Goal: Task Accomplishment & Management: Manage account settings

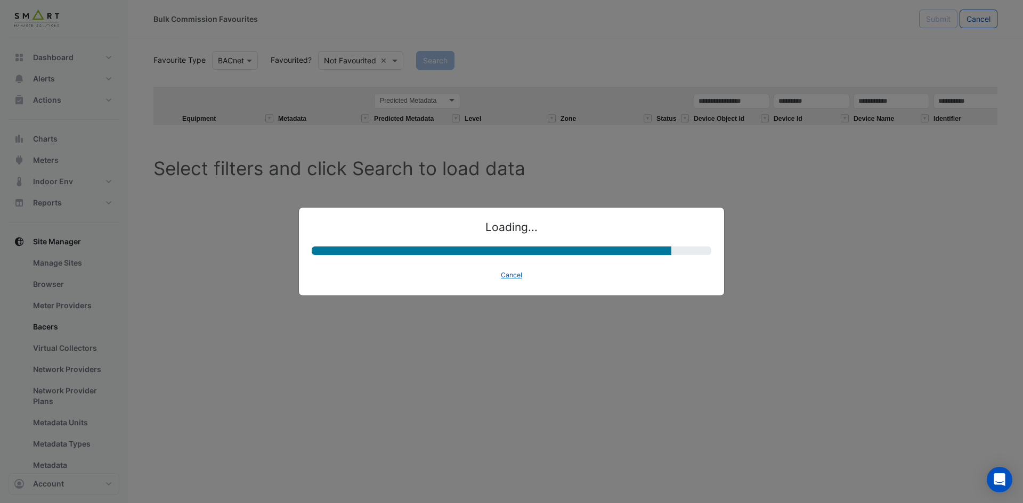
select select "********"
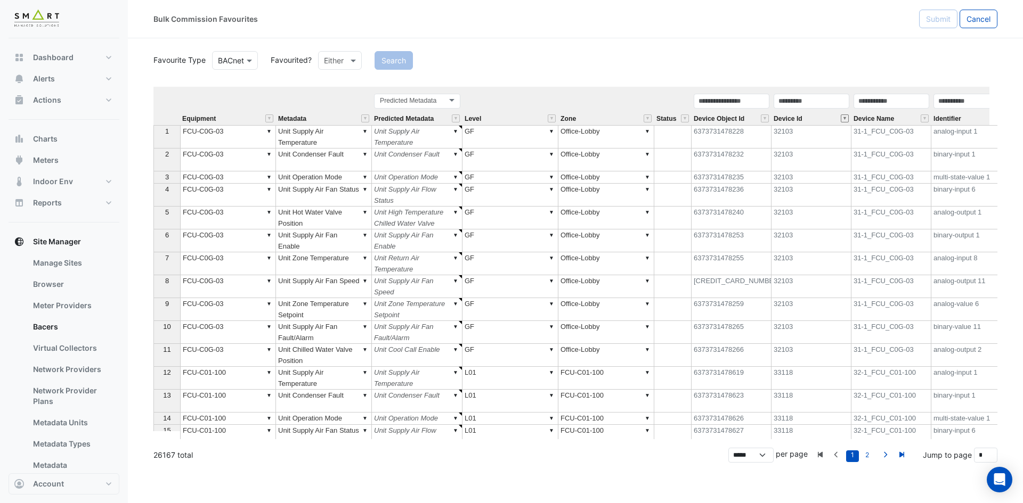
click at [847, 118] on button "" at bounding box center [844, 119] width 8 height 8
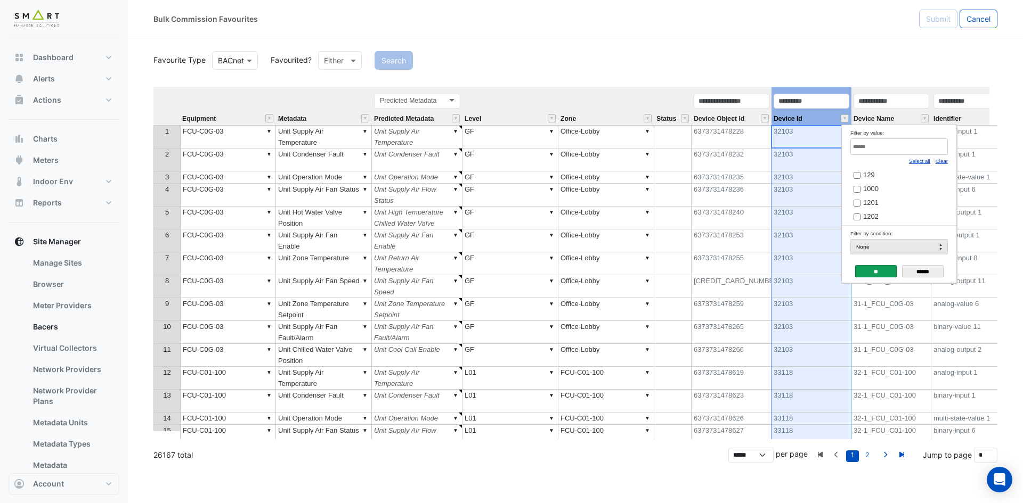
click at [942, 160] on link "Clear" at bounding box center [941, 161] width 12 height 6
click at [921, 145] on input "Filter by value:" at bounding box center [898, 146] width 97 height 17
paste input "*****"
type input "*****"
click at [865, 454] on link "2" at bounding box center [866, 457] width 13 height 12
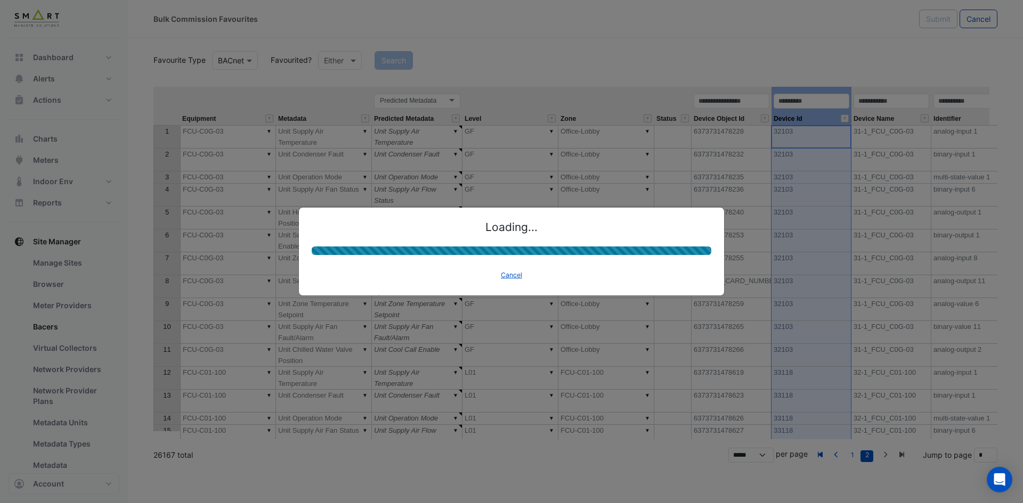
type input "*"
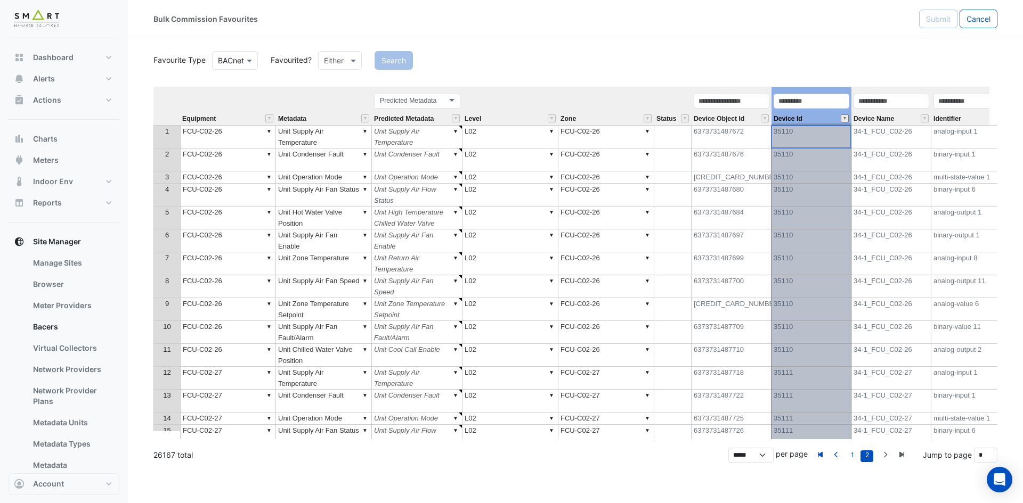
click at [846, 118] on button "" at bounding box center [844, 119] width 8 height 8
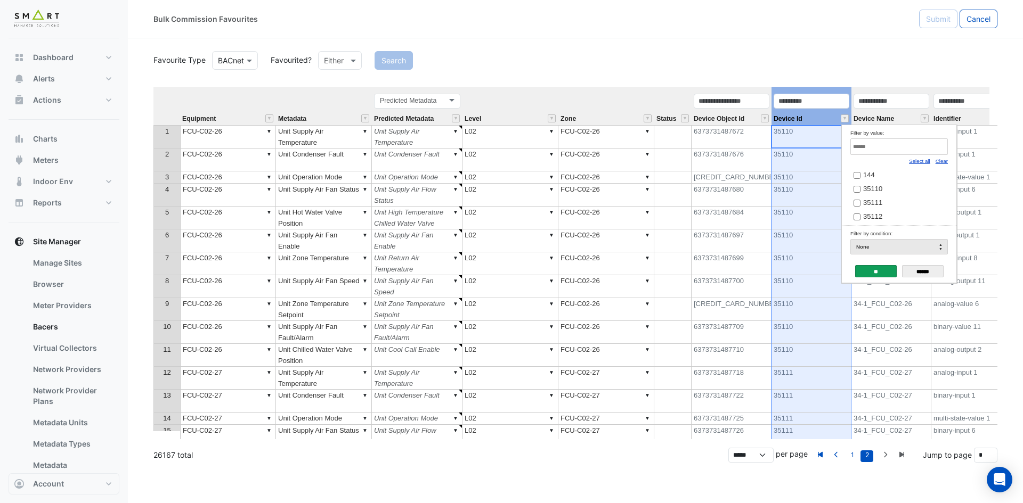
click at [948, 161] on td "Filter by value: Select all Clear 144 35110 35111 35112 35113 35114" at bounding box center [899, 175] width 115 height 101
click at [944, 162] on link "Clear" at bounding box center [941, 161] width 12 height 6
click at [925, 145] on input "Filter by value:" at bounding box center [898, 146] width 97 height 17
paste input "*****"
type input "*****"
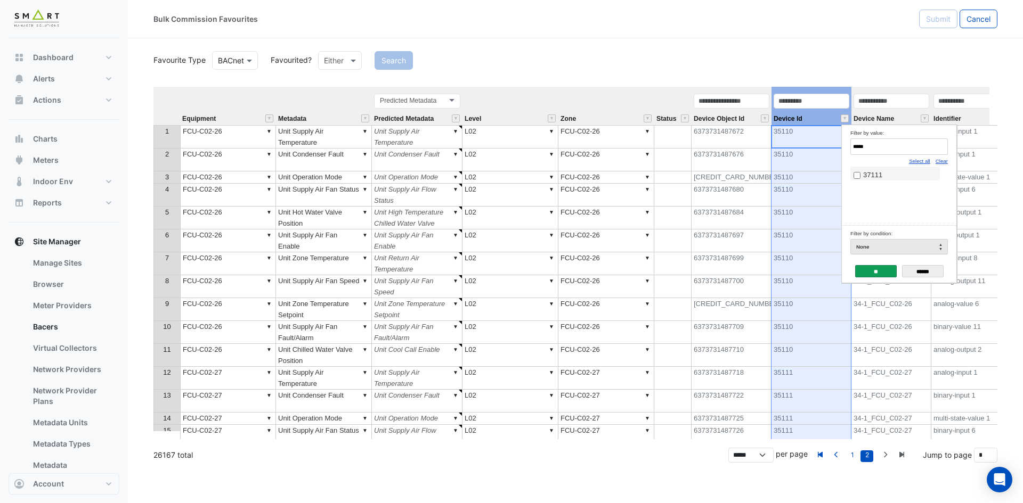
click at [877, 170] on label "37111" at bounding box center [894, 174] width 83 height 11
click at [872, 273] on input "**" at bounding box center [876, 271] width 42 height 12
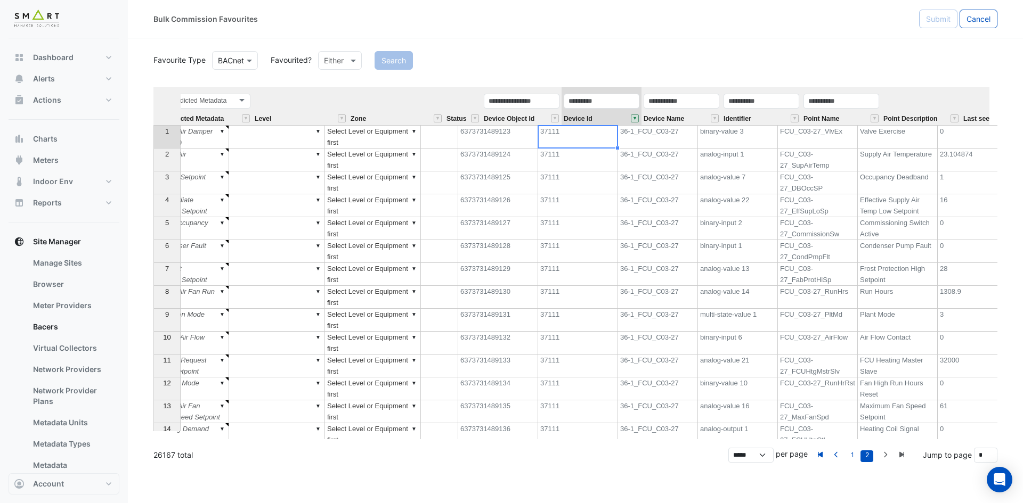
scroll to position [0, 234]
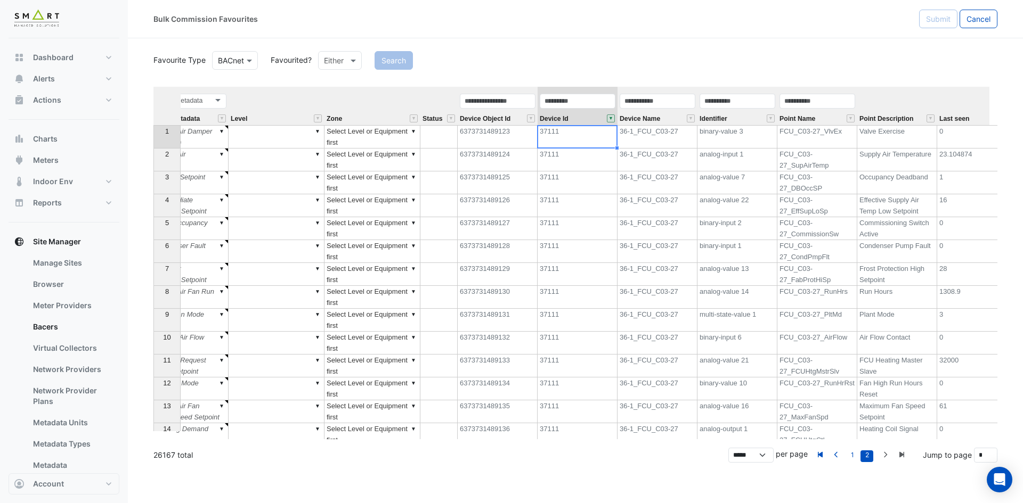
click at [755, 116] on div "Identifier" at bounding box center [737, 109] width 80 height 32
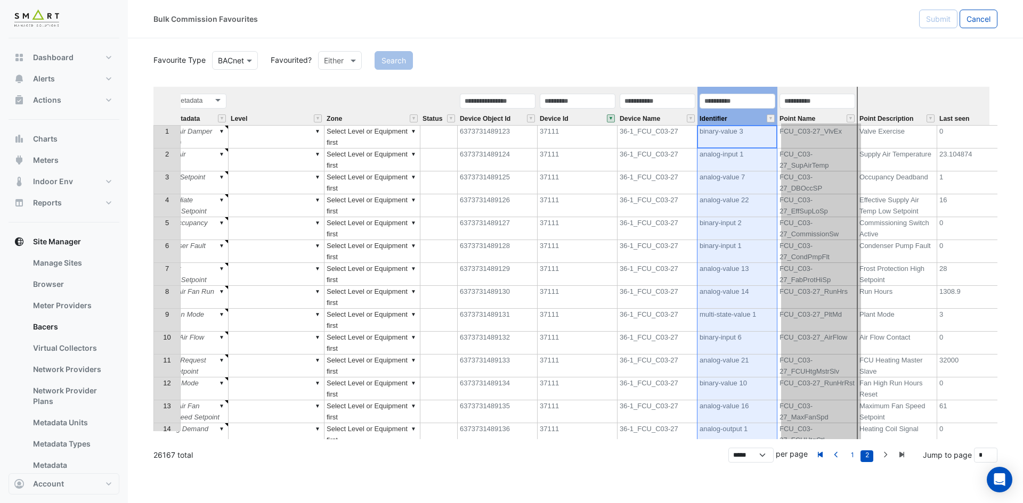
drag, startPoint x: 761, startPoint y: 89, endPoint x: 844, endPoint y: 89, distance: 83.6
click at [844, 89] on tr "Equipment Metadata Predicted Metadata Predicted Metadata Level Zone Status Devi…" at bounding box center [508, 106] width 1178 height 38
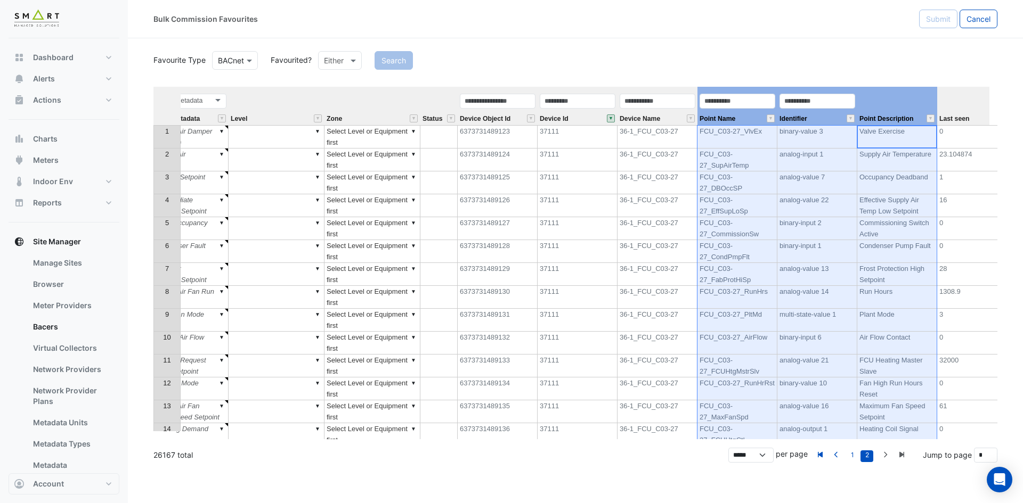
drag, startPoint x: 899, startPoint y: 102, endPoint x: 754, endPoint y: 94, distance: 145.6
click at [754, 94] on tr "Equipment Metadata Predicted Metadata Predicted Metadata Level Zone Status Devi…" at bounding box center [508, 106] width 1178 height 38
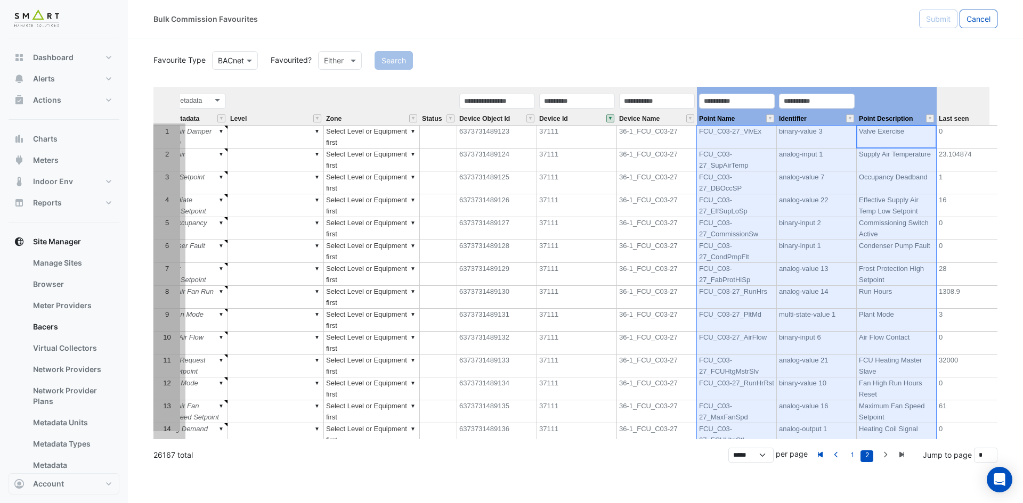
scroll to position [0, 0]
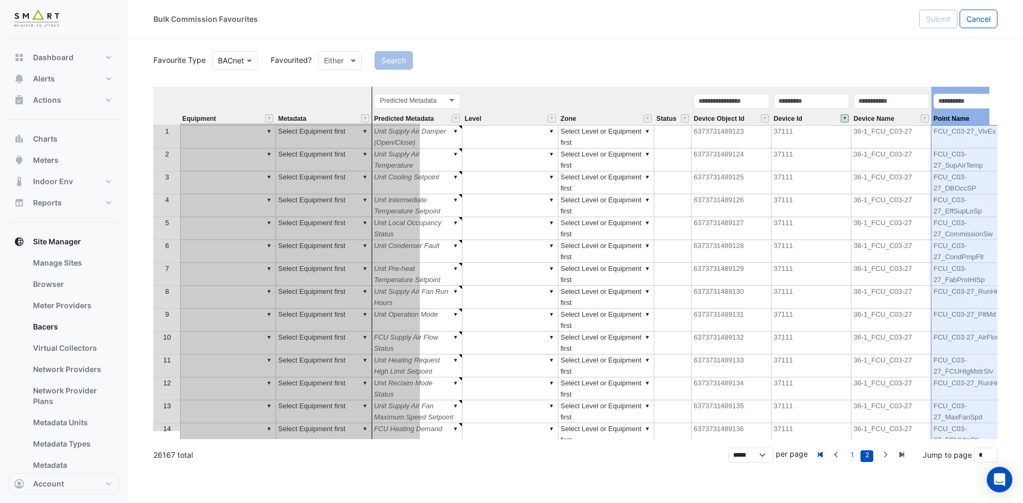
drag, startPoint x: 900, startPoint y: 100, endPoint x: 354, endPoint y: 102, distance: 546.4
click at [337, 104] on tr "Equipment Metadata Predicted Metadata Predicted Metadata Level Zone Status Devi…" at bounding box center [741, 106] width 1177 height 38
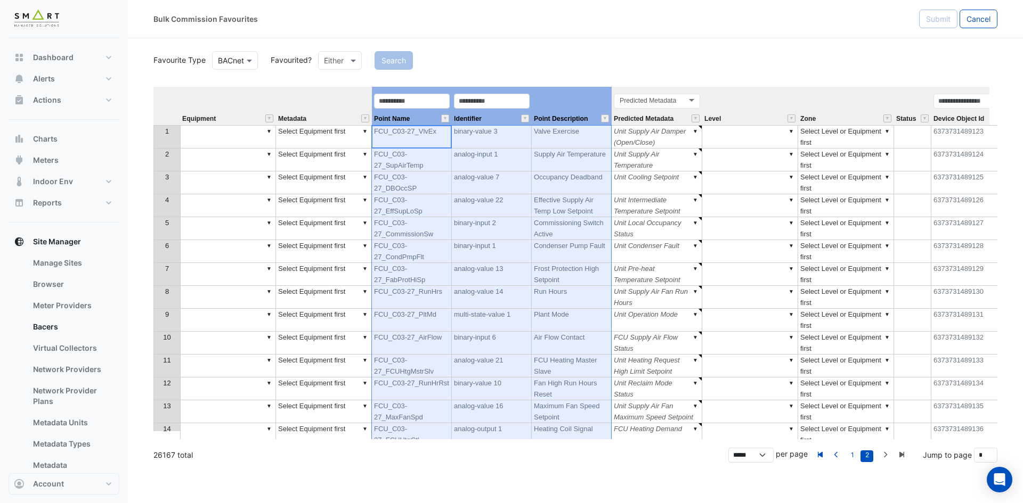
click at [683, 113] on div "Predicted Metadata Predicted Metadata" at bounding box center [656, 109] width 91 height 32
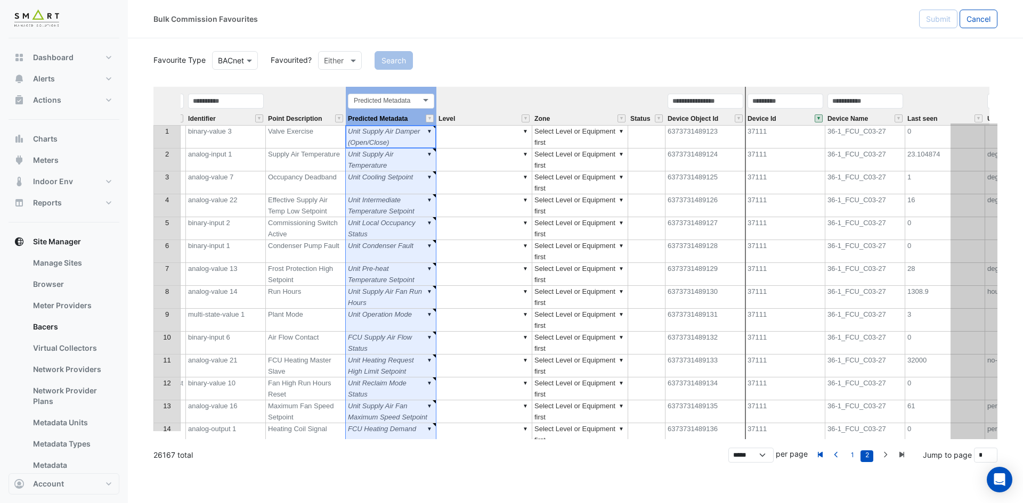
scroll to position [0, 342]
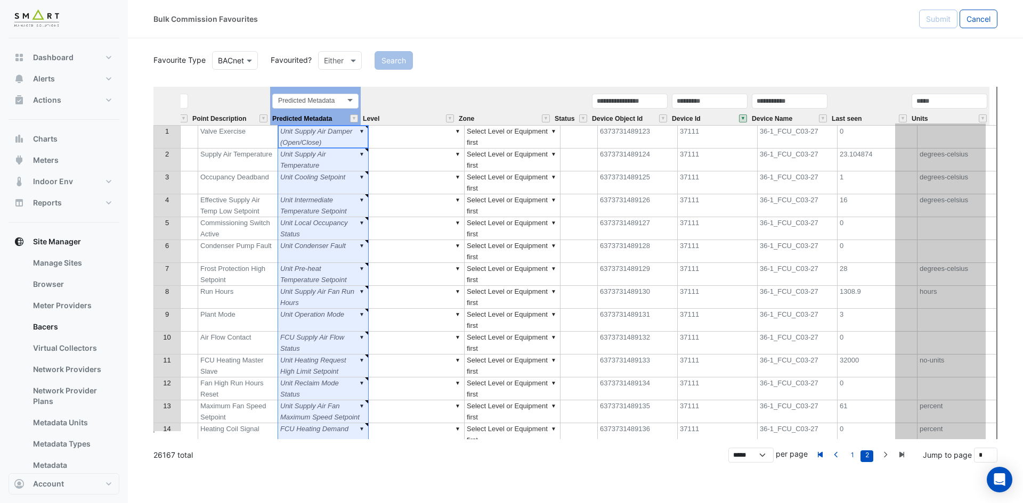
drag, startPoint x: 675, startPoint y: 91, endPoint x: 924, endPoint y: 84, distance: 248.8
click at [949, 85] on div "Favourite Type BACnet Favourited? Either Search Equipment Metadata Point Name I…" at bounding box center [575, 244] width 844 height 390
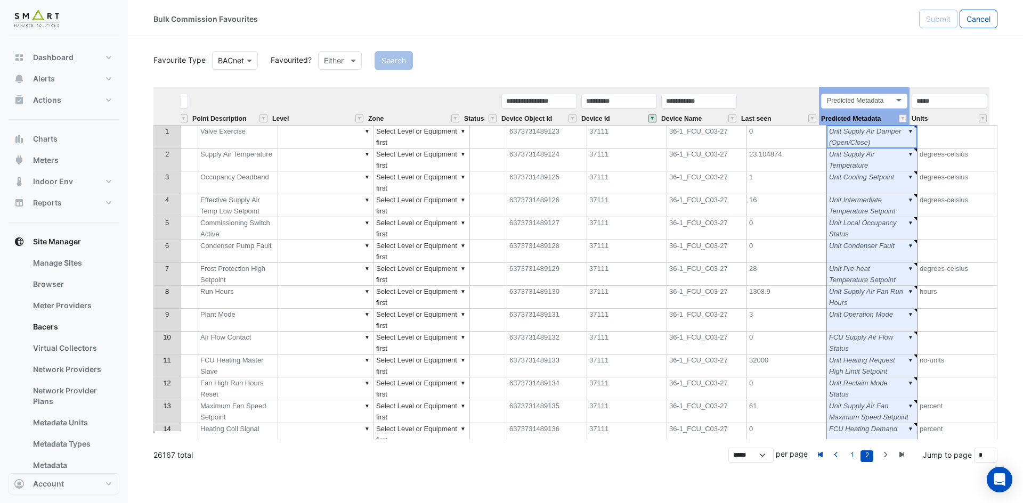
click at [714, 119] on div "Device Name" at bounding box center [699, 109] width 80 height 32
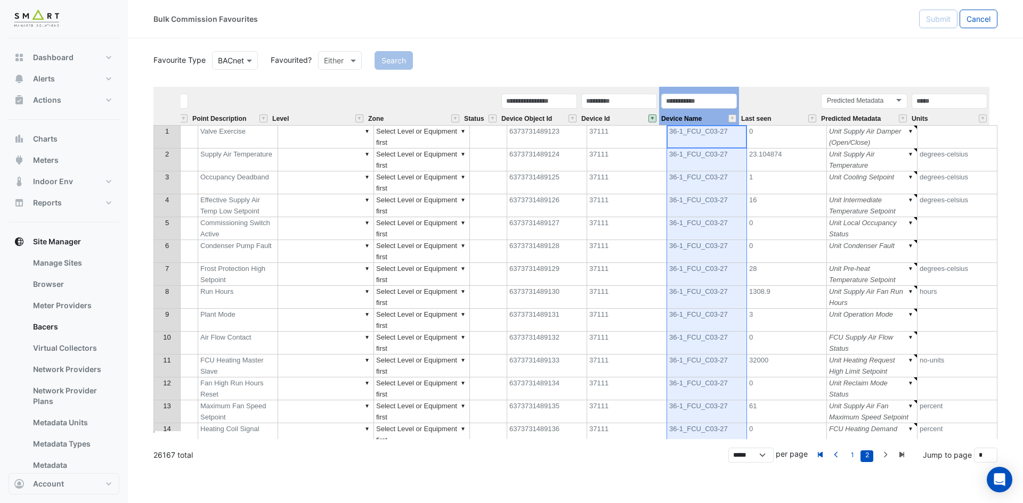
click at [630, 119] on div "Device Id" at bounding box center [619, 109] width 80 height 32
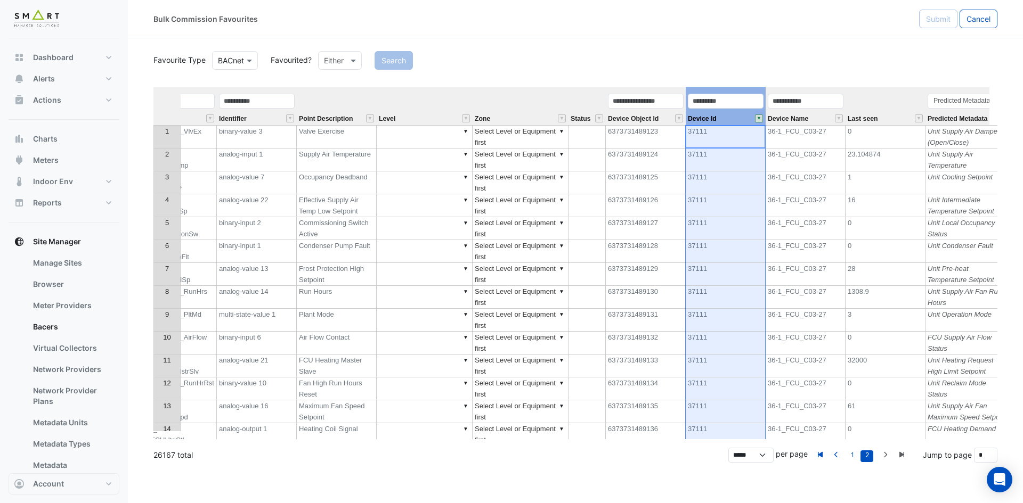
scroll to position [0, 156]
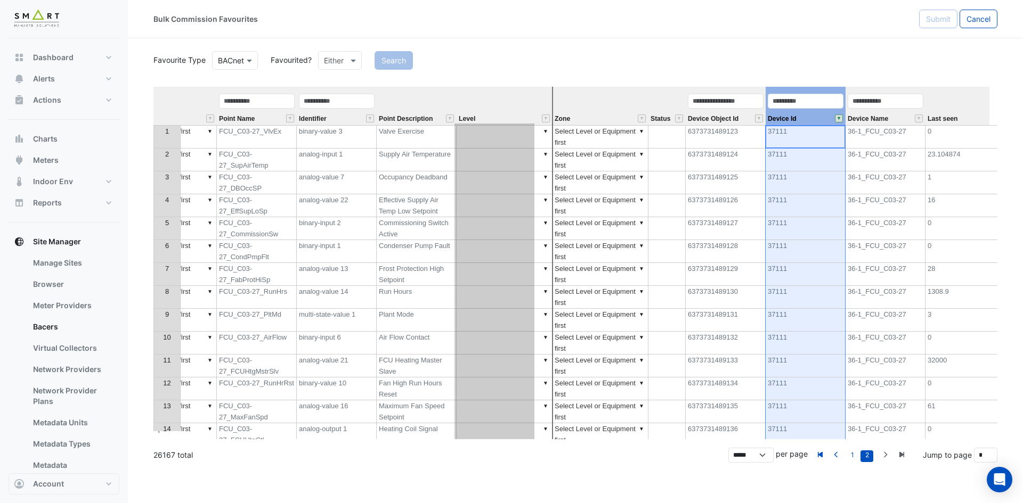
drag, startPoint x: 634, startPoint y: 87, endPoint x: 546, endPoint y: 108, distance: 90.7
click at [515, 102] on tr "Equipment Metadata Point Name Identifier Point Description Level Zone Status De…" at bounding box center [587, 106] width 1178 height 38
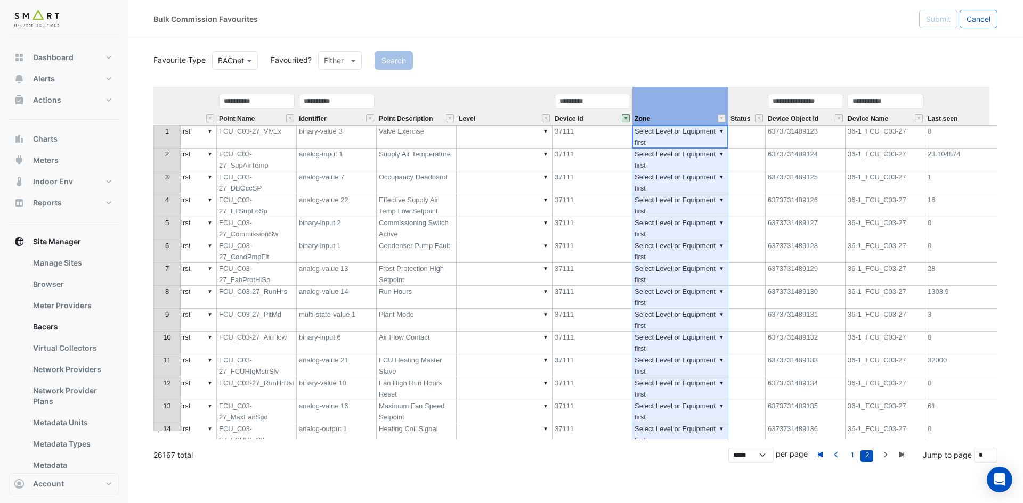
click at [658, 108] on th "Zone" at bounding box center [680, 106] width 96 height 38
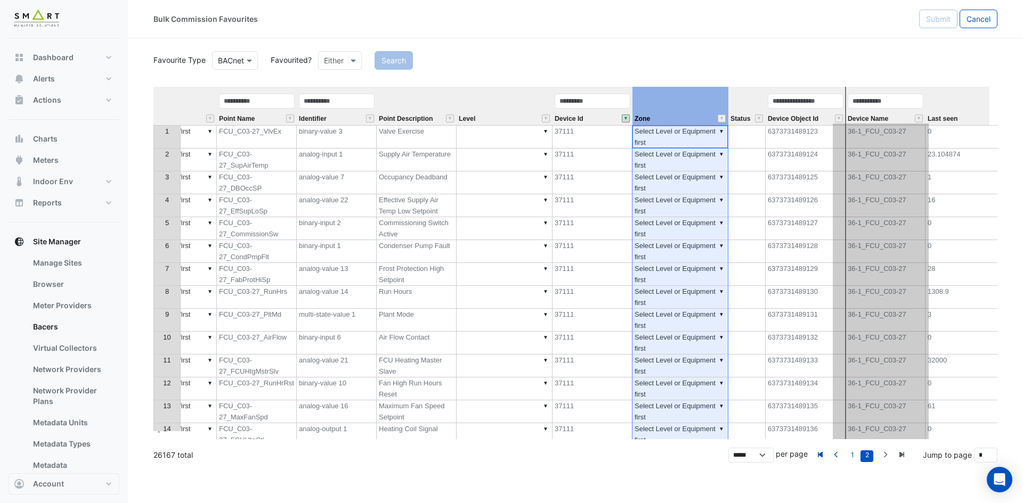
drag, startPoint x: 672, startPoint y: 91, endPoint x: 872, endPoint y: 105, distance: 200.8
click at [872, 105] on tr "Equipment Metadata Point Name Identifier Point Description Level Device Id Zone…" at bounding box center [587, 106] width 1178 height 38
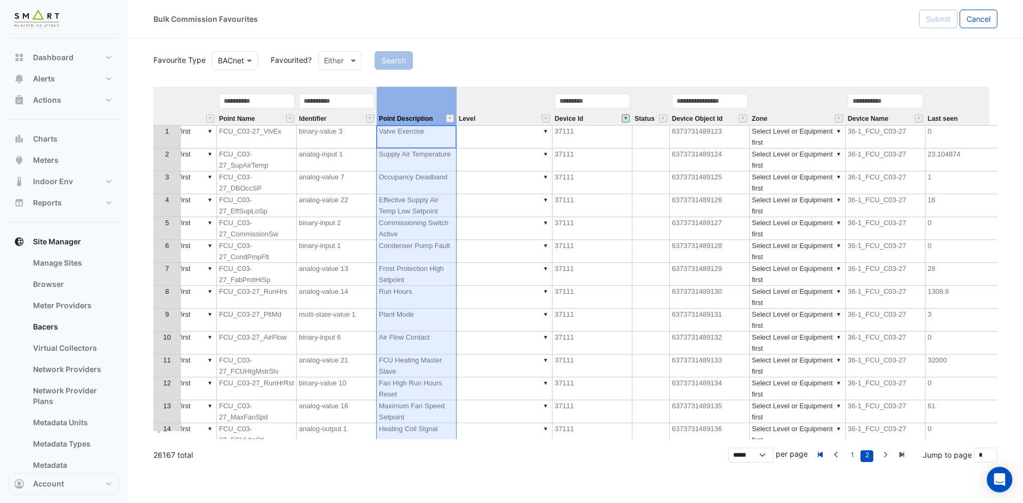
click at [406, 107] on th "Point Description" at bounding box center [417, 106] width 80 height 38
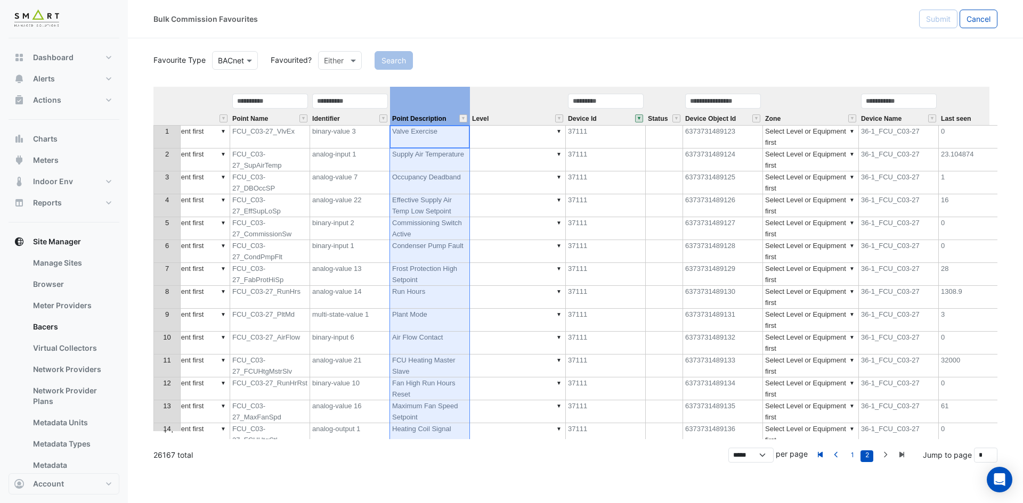
scroll to position [0, 0]
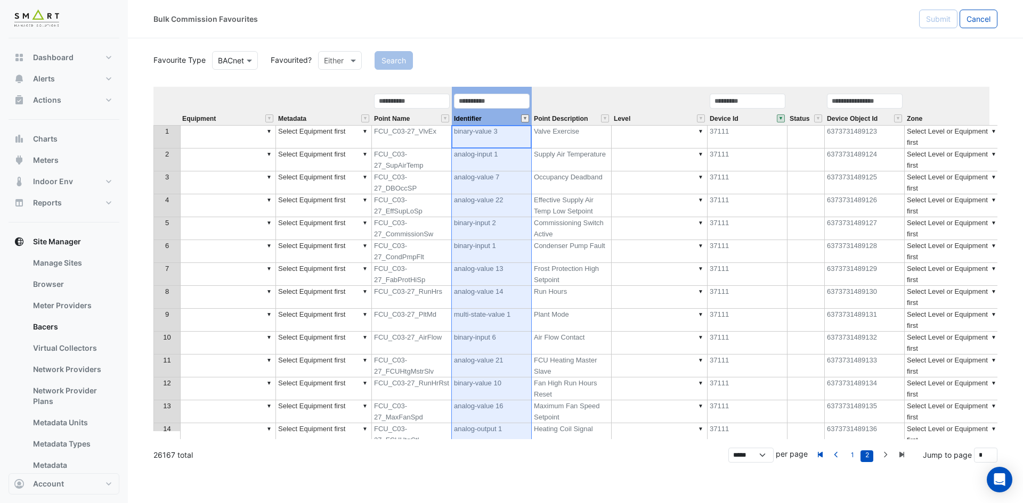
click at [524, 116] on button "" at bounding box center [525, 119] width 8 height 8
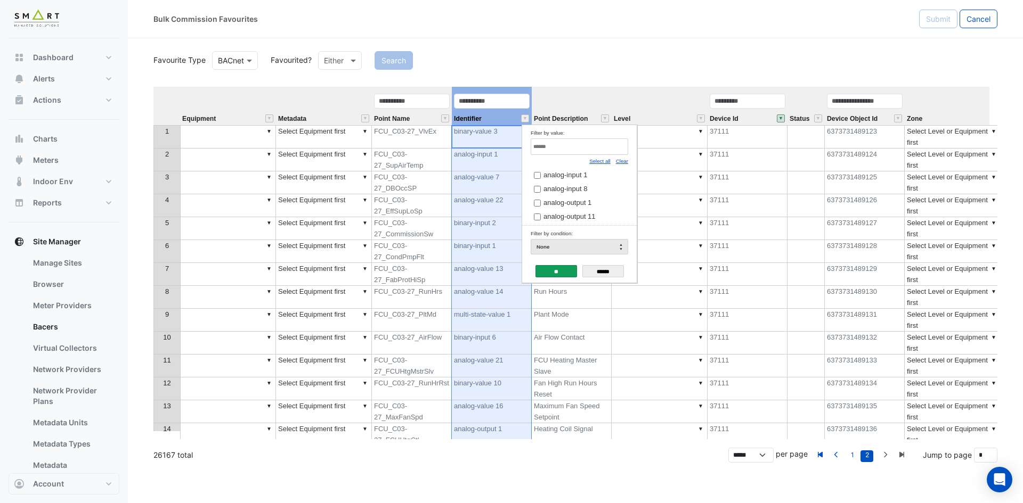
click at [625, 163] on link "Clear" at bounding box center [622, 161] width 12 height 6
click at [559, 148] on input "Filter by value:" at bounding box center [578, 146] width 97 height 17
paste input "**********"
click at [570, 176] on span "binary-input 6" at bounding box center [564, 175] width 42 height 8
drag, startPoint x: 590, startPoint y: 146, endPoint x: 307, endPoint y: 145, distance: 282.3
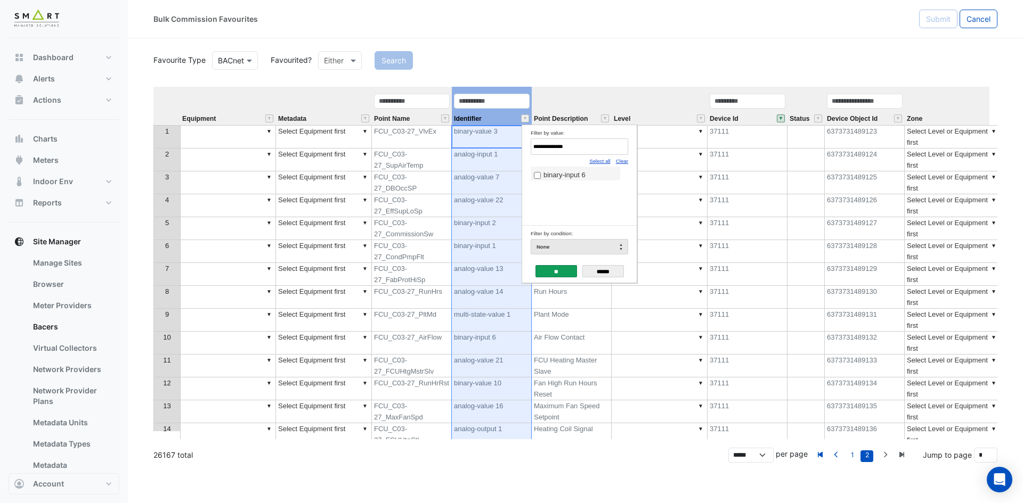
click at [307, 145] on body "Bulk Commission Favourites Submit Cancel Favourite Type BACnet Favourited? Eith…" at bounding box center [511, 251] width 1023 height 503
paste input "Filter by value:"
click at [558, 178] on span "binary-input 1" at bounding box center [564, 175] width 42 height 8
drag, startPoint x: 462, startPoint y: 145, endPoint x: 446, endPoint y: 145, distance: 16.0
click at [446, 145] on body "Bulk Commission Favourites Submit Cancel Favourite Type BACnet Favourited? Eith…" at bounding box center [511, 251] width 1023 height 503
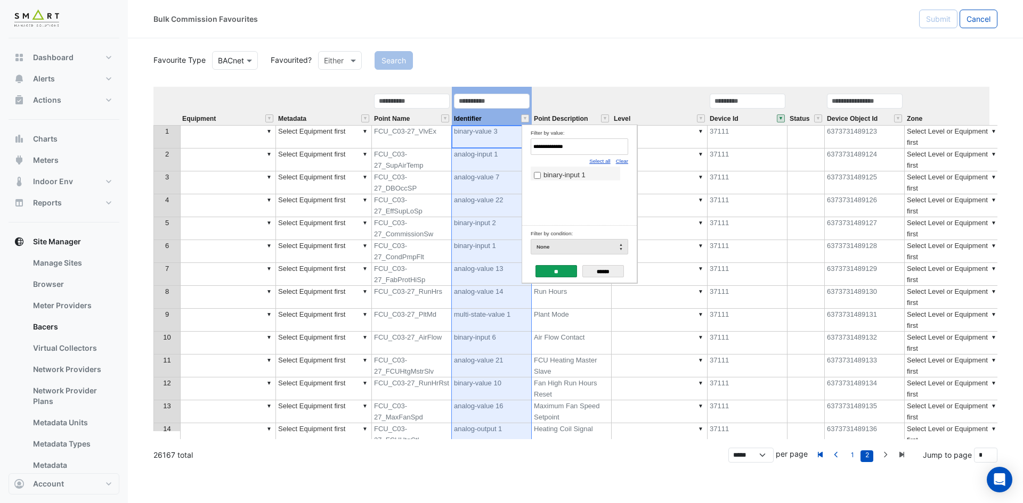
paste input "*"
click at [550, 173] on span "analog-output 2" at bounding box center [567, 175] width 48 height 8
drag, startPoint x: 519, startPoint y: 149, endPoint x: 431, endPoint y: 149, distance: 87.9
click at [431, 149] on body "Bulk Commission Favourites Submit Cancel Favourite Type BACnet Favourited? Eith…" at bounding box center [511, 251] width 1023 height 503
paste input "Filter by value:"
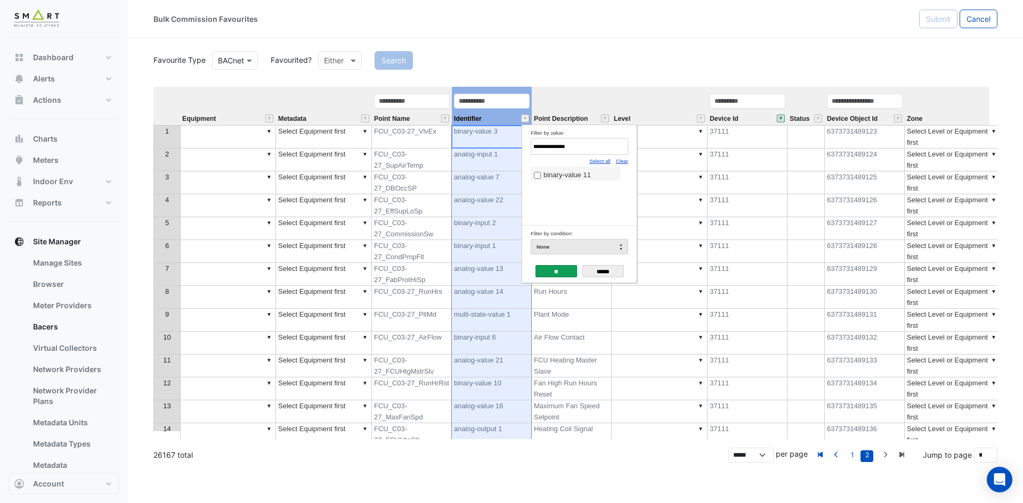
click at [553, 173] on span "binary-value 11" at bounding box center [566, 175] width 47 height 8
click at [493, 149] on body "Bulk Commission Favourites Submit Cancel Favourite Type BACnet Favourited? Eith…" at bounding box center [511, 251] width 1023 height 503
paste input "*"
click at [548, 175] on span "analog-output 11" at bounding box center [569, 175] width 52 height 8
drag, startPoint x: 517, startPoint y: 145, endPoint x: 464, endPoint y: 144, distance: 52.7
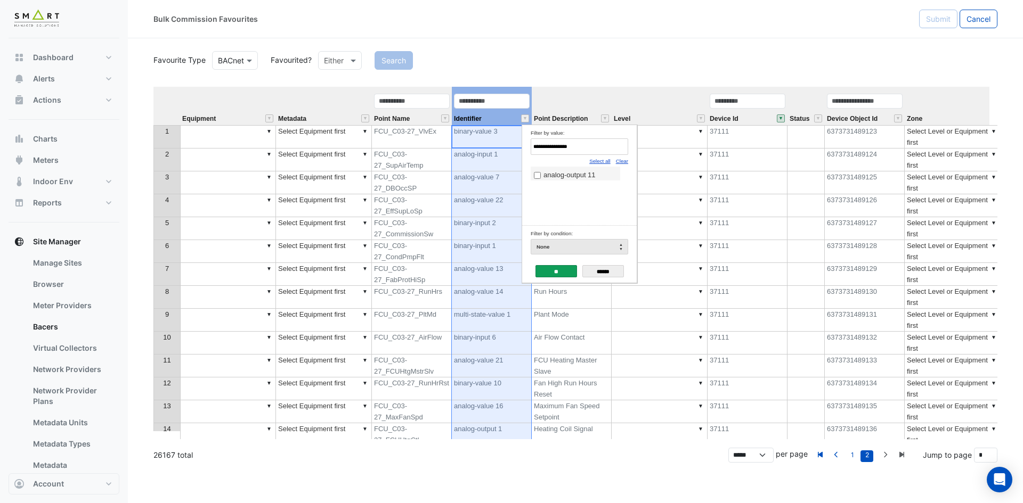
click at [464, 144] on body "Bulk Commission Favourites Submit Cancel Favourite Type BACnet Favourited? Eith…" at bounding box center [511, 251] width 1023 height 503
paste input "Filter by value:"
click at [589, 177] on span "binary-output 1" at bounding box center [566, 175] width 46 height 8
drag, startPoint x: 594, startPoint y: 156, endPoint x: 520, endPoint y: 146, distance: 75.2
click at [520, 146] on body "Bulk Commission Favourites Submit Cancel Favourite Type BACnet Favourited? Eith…" at bounding box center [511, 251] width 1023 height 503
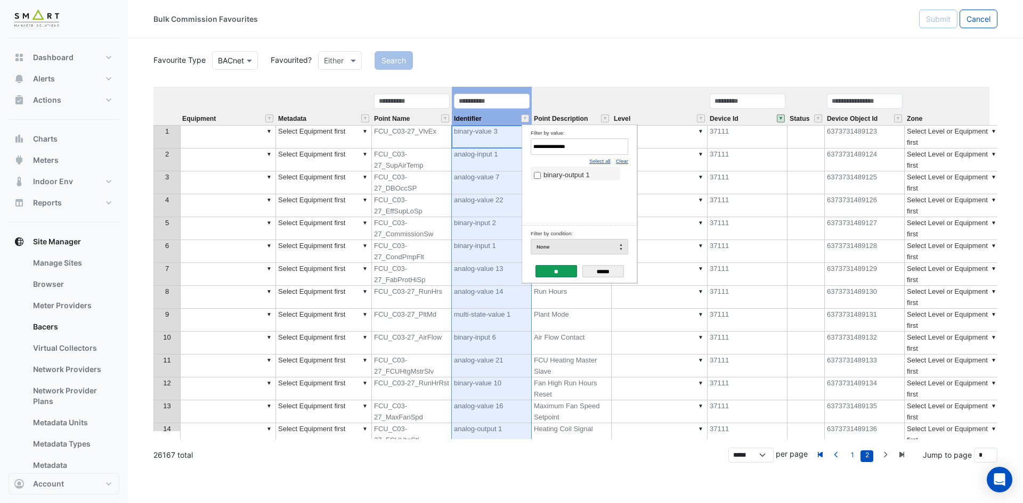
drag, startPoint x: 578, startPoint y: 146, endPoint x: 489, endPoint y: 140, distance: 89.7
click at [489, 140] on body "Bulk Commission Favourites Submit Cancel Favourite Type BACnet Favourited? Eith…" at bounding box center [511, 251] width 1023 height 503
paste input "Filter by value:"
click at [553, 175] on span "analog-output 1" at bounding box center [567, 175] width 48 height 8
drag, startPoint x: 580, startPoint y: 147, endPoint x: 445, endPoint y: 140, distance: 135.5
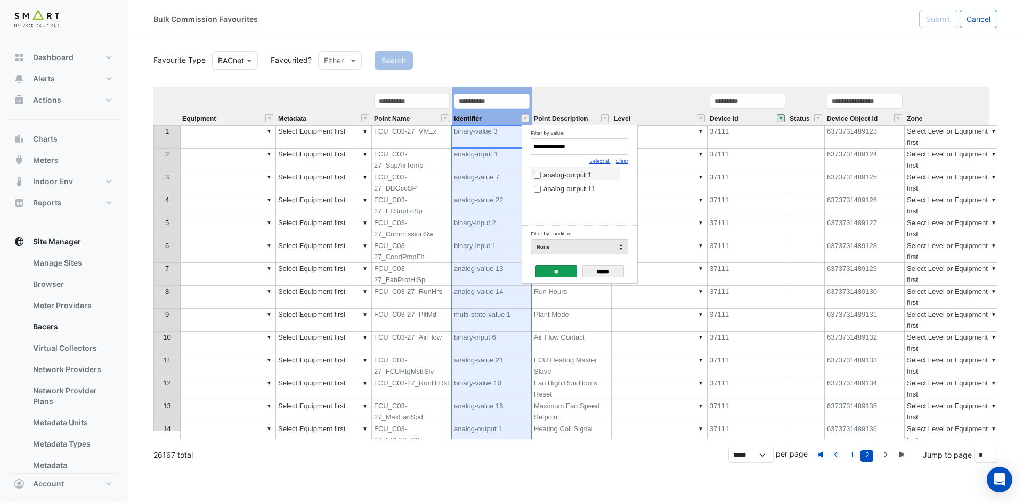
click at [445, 140] on body "Bulk Commission Favourites Submit Cancel Favourite Type BACnet Favourited? Eith…" at bounding box center [511, 251] width 1023 height 503
paste input "****"
click at [567, 177] on span "multi-state-value 1" at bounding box center [571, 175] width 56 height 8
drag, startPoint x: 517, startPoint y: 146, endPoint x: 455, endPoint y: 146, distance: 61.2
click at [455, 146] on body "Bulk Commission Favourites Submit Cancel Favourite Type BACnet Favourited? Eith…" at bounding box center [511, 251] width 1023 height 503
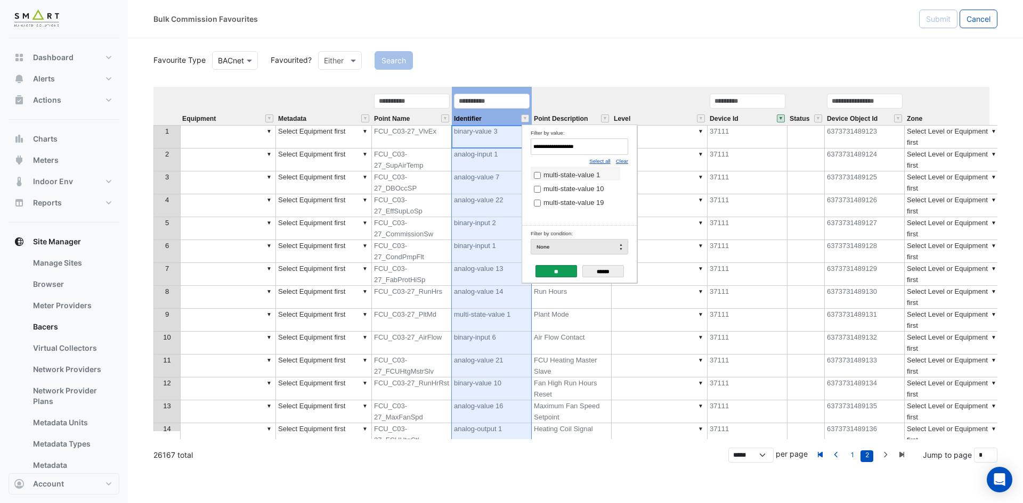
paste input "Filter by value:"
click at [549, 171] on span "analog-input 8" at bounding box center [565, 175] width 44 height 8
click at [442, 137] on body "Bulk Commission Favourites Submit Cancel Favourite Type BACnet Favourited? Eith…" at bounding box center [511, 251] width 1023 height 503
paste input "Filter by value:"
click at [570, 177] on span "analog-input 1" at bounding box center [565, 175] width 44 height 8
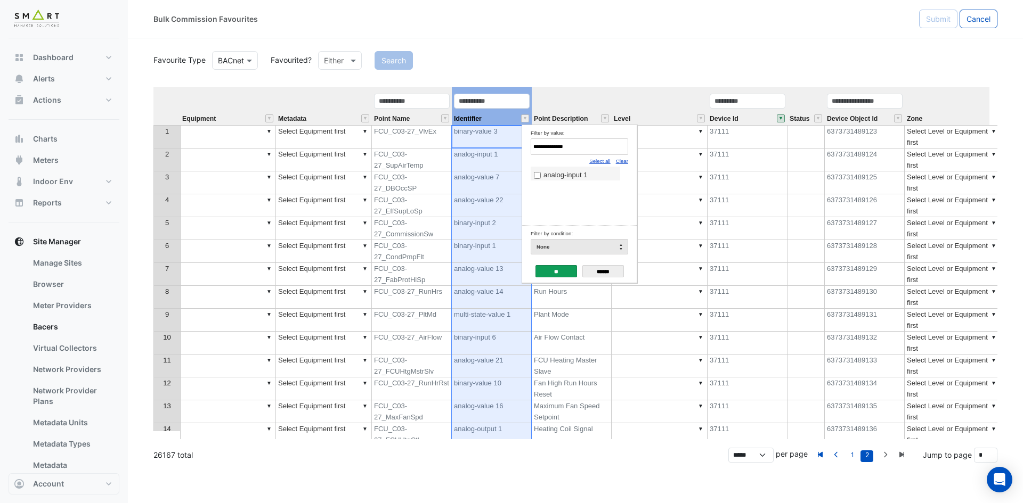
drag, startPoint x: 535, startPoint y: 149, endPoint x: 388, endPoint y: 161, distance: 147.5
click at [385, 161] on body "Bulk Commission Favourites Submit Cancel Favourite Type BACnet Favourited? Eith…" at bounding box center [511, 251] width 1023 height 503
paste input "Filter by value:"
click at [563, 181] on div "analog-value 6" at bounding box center [578, 196] width 97 height 59
type input "**********"
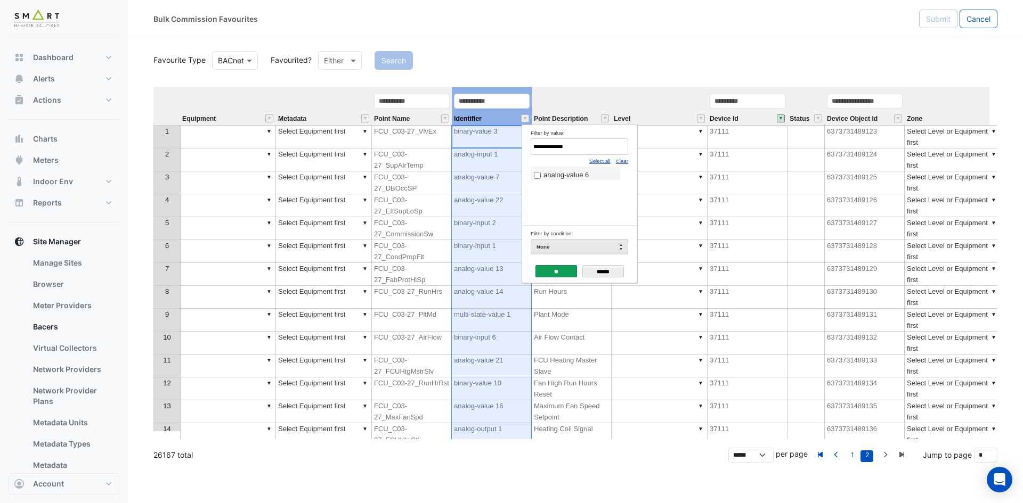
click at [563, 177] on span "analog-value 6" at bounding box center [565, 175] width 45 height 8
click at [549, 272] on input "**" at bounding box center [556, 271] width 42 height 12
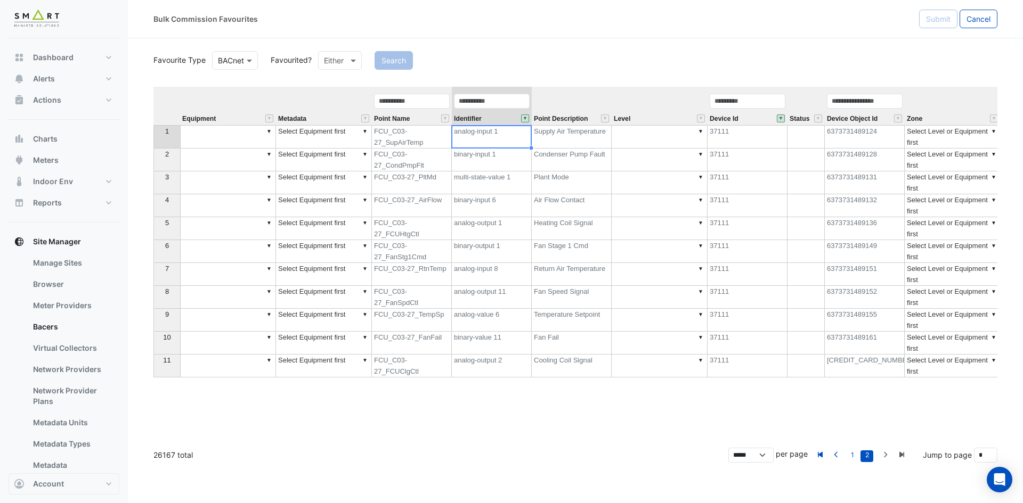
click at [157, 109] on th at bounding box center [166, 106] width 27 height 38
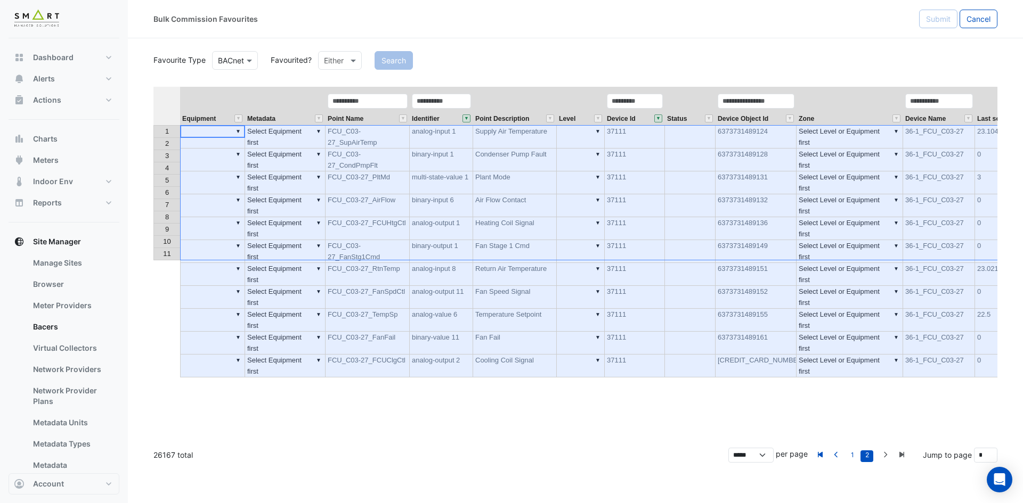
click at [299, 102] on th "Metadata" at bounding box center [285, 106] width 80 height 38
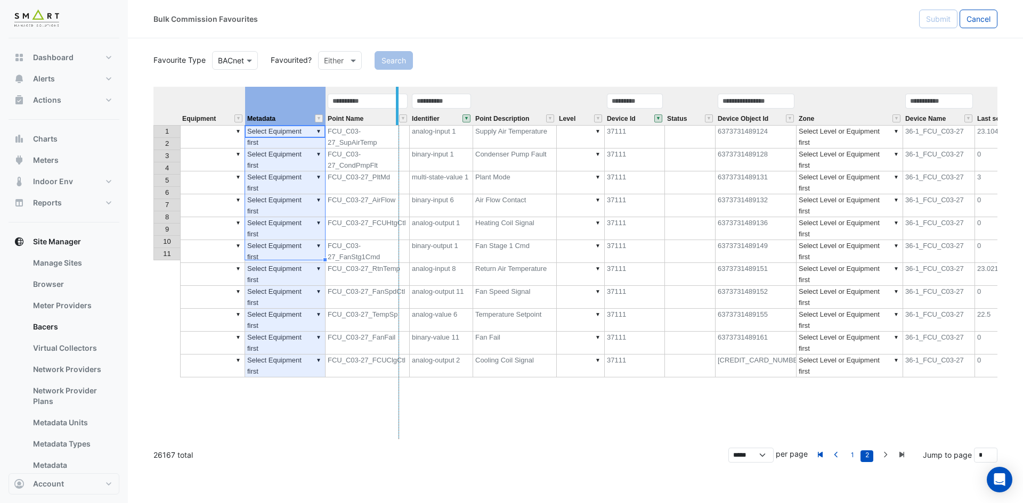
drag, startPoint x: 322, startPoint y: 99, endPoint x: 396, endPoint y: 98, distance: 73.5
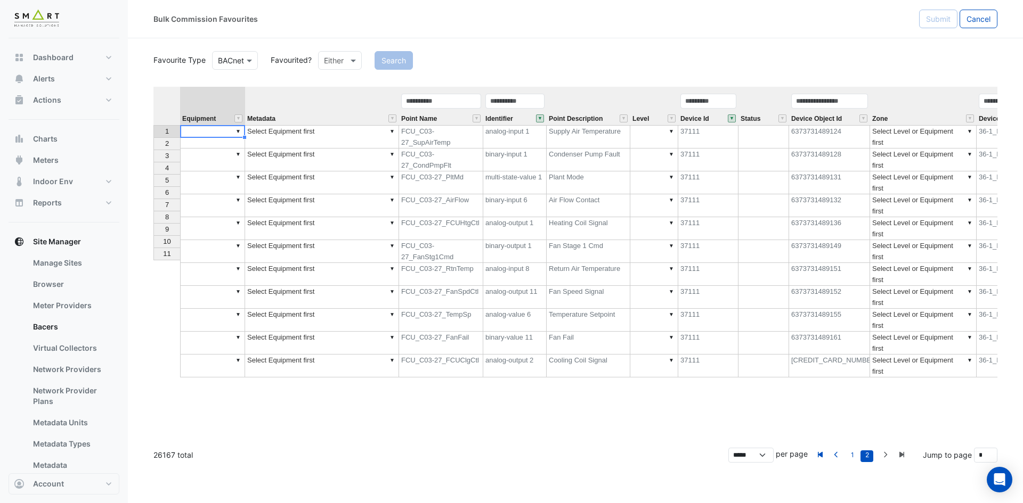
click at [217, 132] on td "▼" at bounding box center [212, 136] width 65 height 23
click at [222, 141] on div "Equipment Metadata Point Name Identifier Point Description Level Device Id Stat…" at bounding box center [575, 263] width 844 height 353
drag, startPoint x: 245, startPoint y: 137, endPoint x: 243, endPoint y: 255, distance: 117.7
click at [153, 255] on div "Equipment Metadata Point Name Identifier Point Description Level Device Id Stat…" at bounding box center [153, 232] width 0 height 291
type textarea "**********"
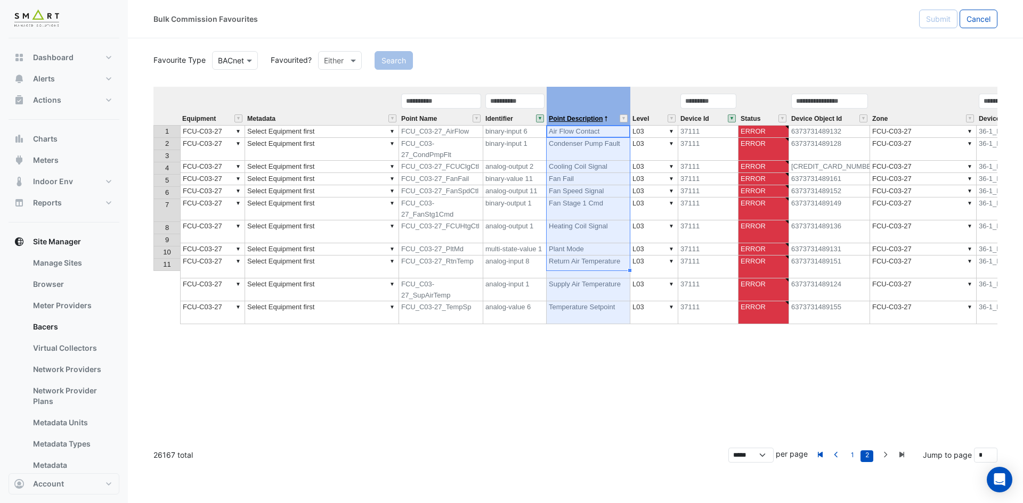
click at [595, 119] on span "Point Description" at bounding box center [576, 119] width 54 height 7
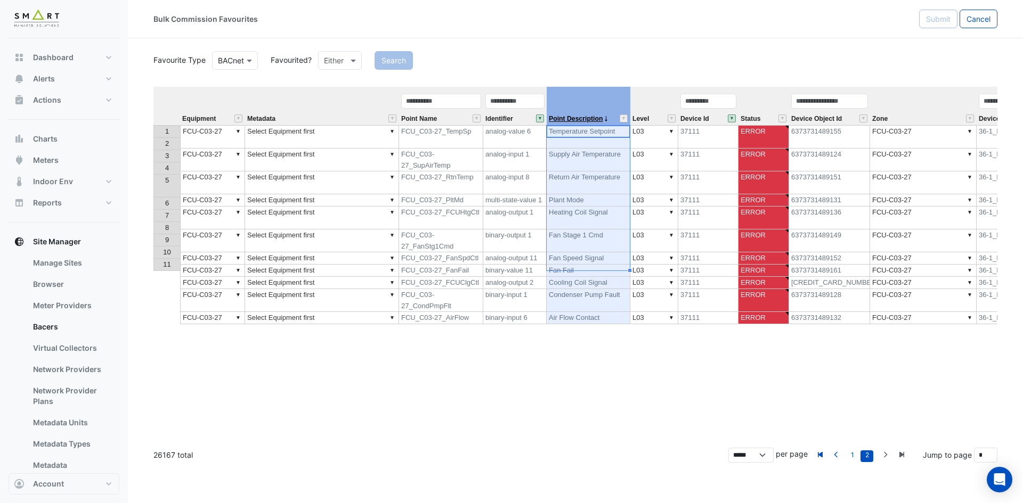
click at [595, 119] on span "Point Description" at bounding box center [576, 119] width 54 height 7
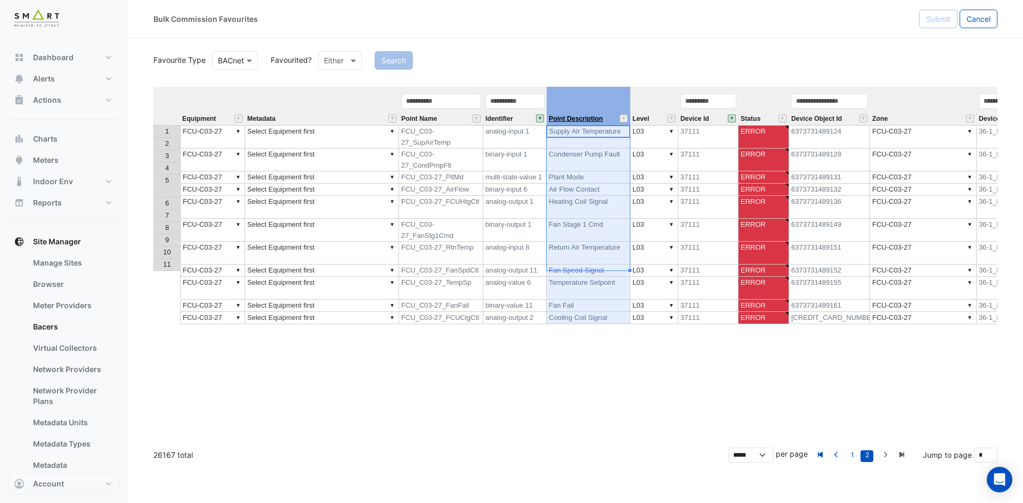
click at [595, 119] on span "Point Description" at bounding box center [576, 119] width 54 height 7
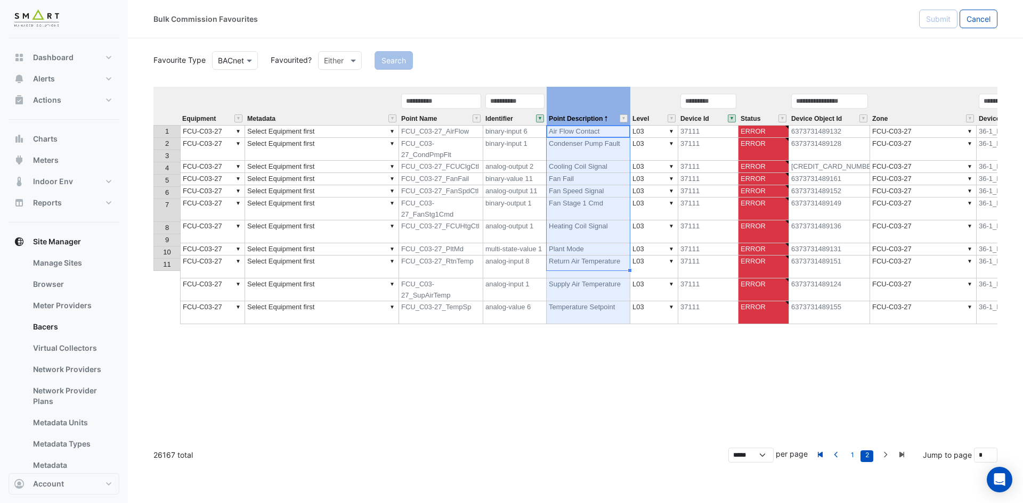
click at [173, 101] on th at bounding box center [166, 106] width 27 height 38
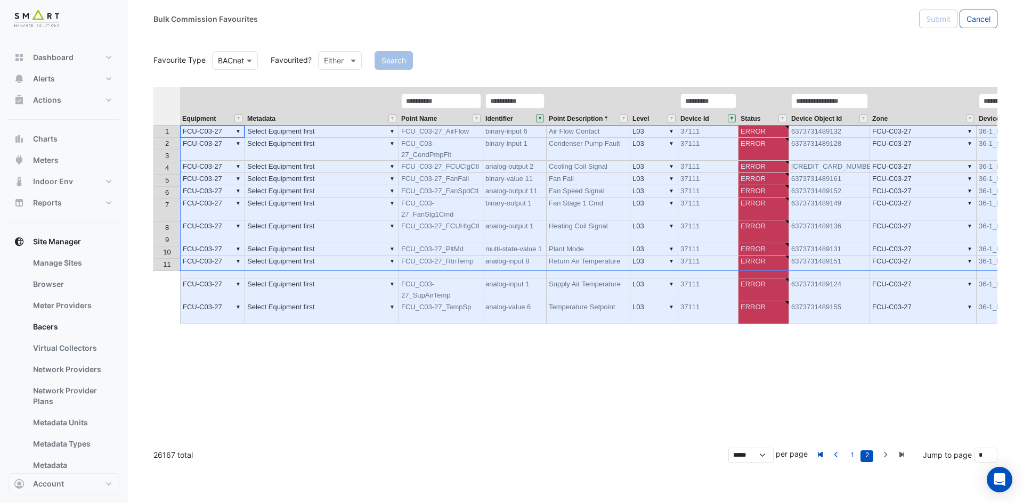
click at [385, 313] on div "Equipment Metadata Point Name Identifier Point Description Level Device Id Stat…" at bounding box center [575, 263] width 844 height 353
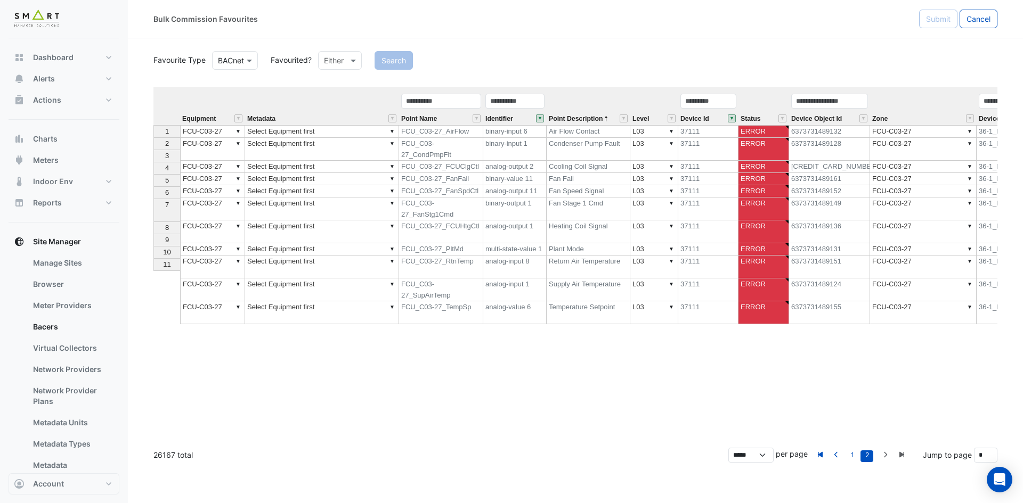
click at [344, 127] on td "▼ Select Equipment first" at bounding box center [322, 131] width 154 height 13
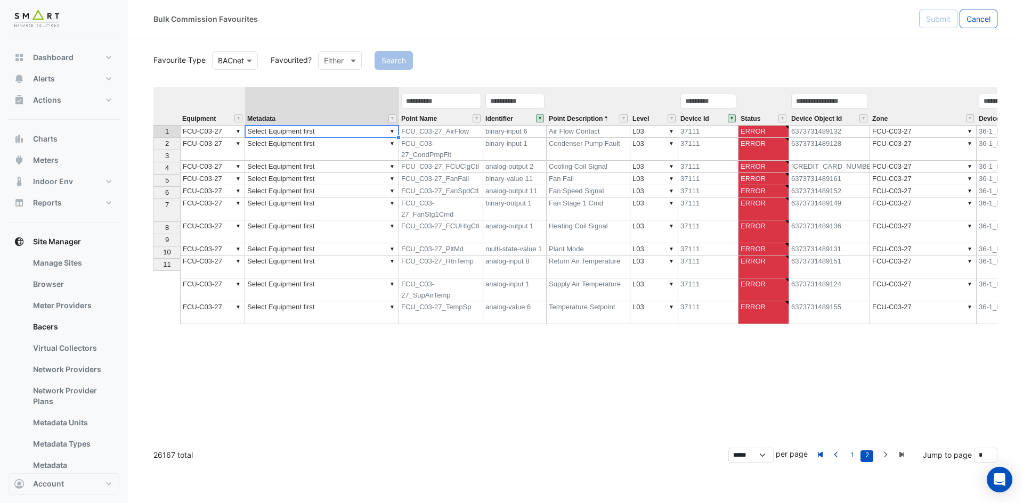
type textarea "**********"
click at [153, 149] on div "Equipment Metadata Point Name Identifier Point Description Level Device Id Stat…" at bounding box center [153, 206] width 0 height 238
click at [344, 128] on td "▼ Select Equipment first" at bounding box center [322, 131] width 154 height 13
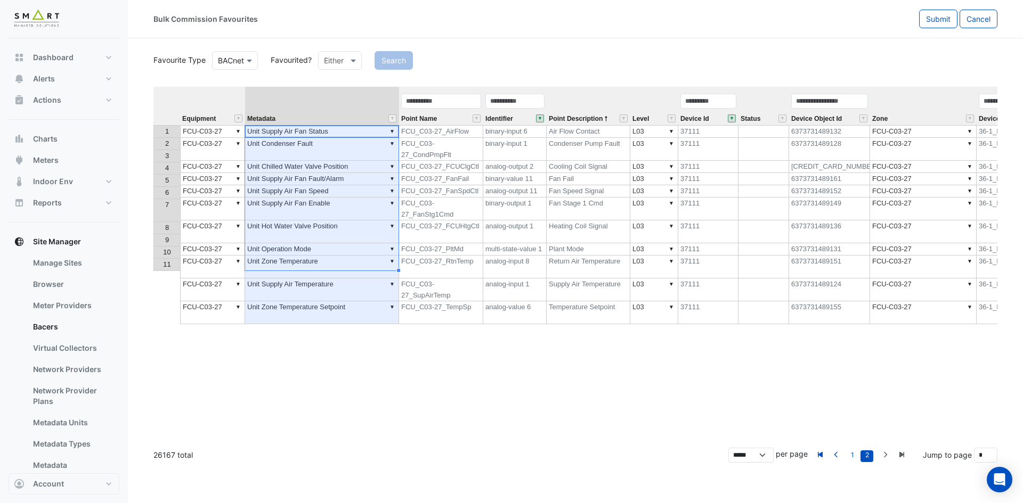
type textarea "**********"
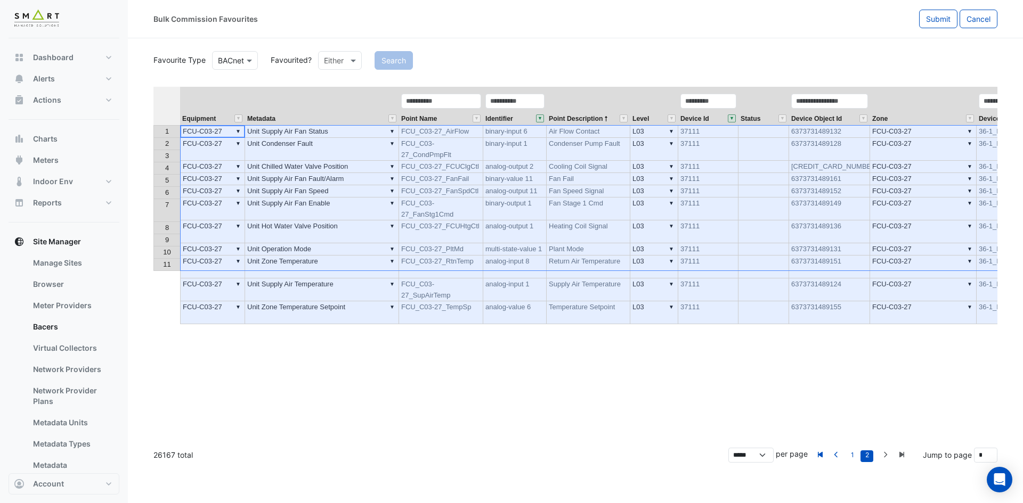
click at [158, 91] on th at bounding box center [166, 106] width 27 height 38
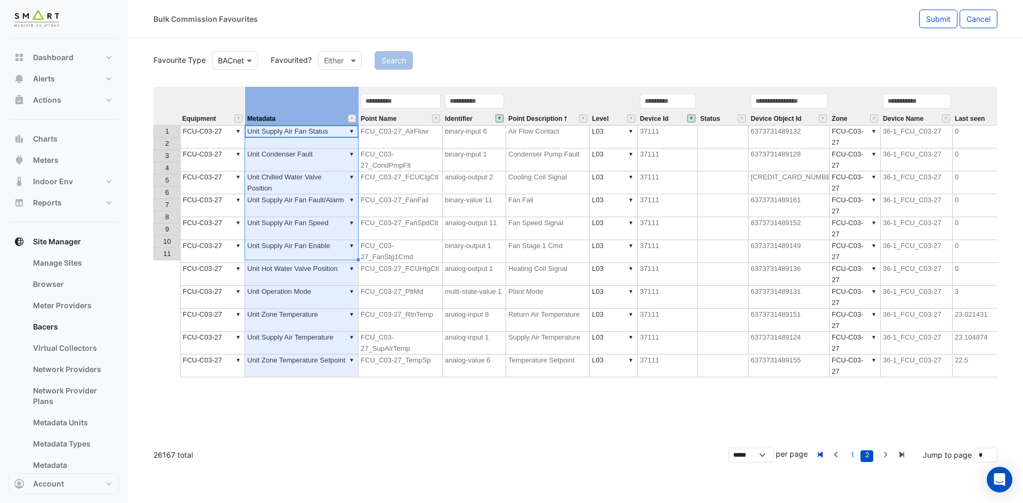
click at [286, 96] on th "Metadata" at bounding box center [301, 106] width 113 height 38
drag, startPoint x: 357, startPoint y: 92, endPoint x: 372, endPoint y: 92, distance: 15.4
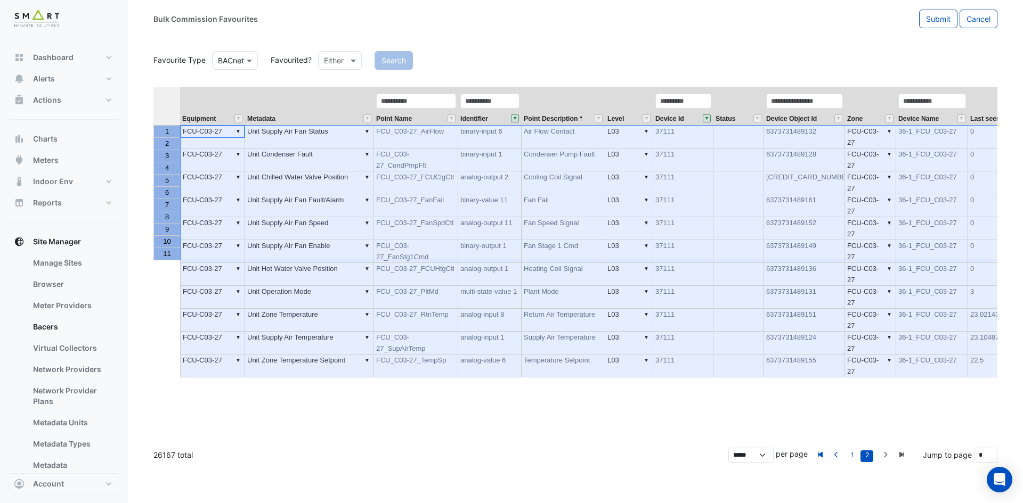
drag, startPoint x: 168, startPoint y: 130, endPoint x: 332, endPoint y: 190, distance: 174.4
click at [161, 250] on tbody "1 2 3 4 5 6 7 8 9 10 11" at bounding box center [166, 192] width 27 height 135
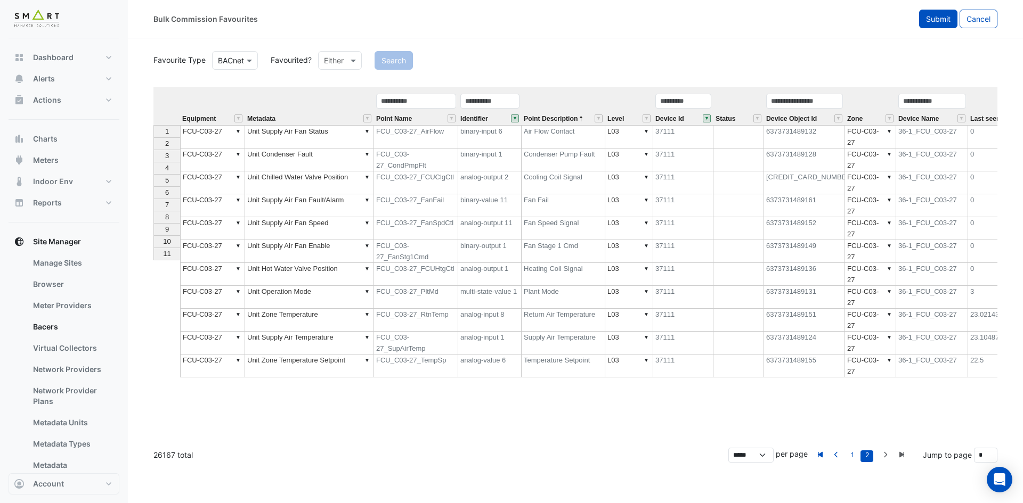
click at [943, 22] on span "Submit" at bounding box center [938, 18] width 24 height 9
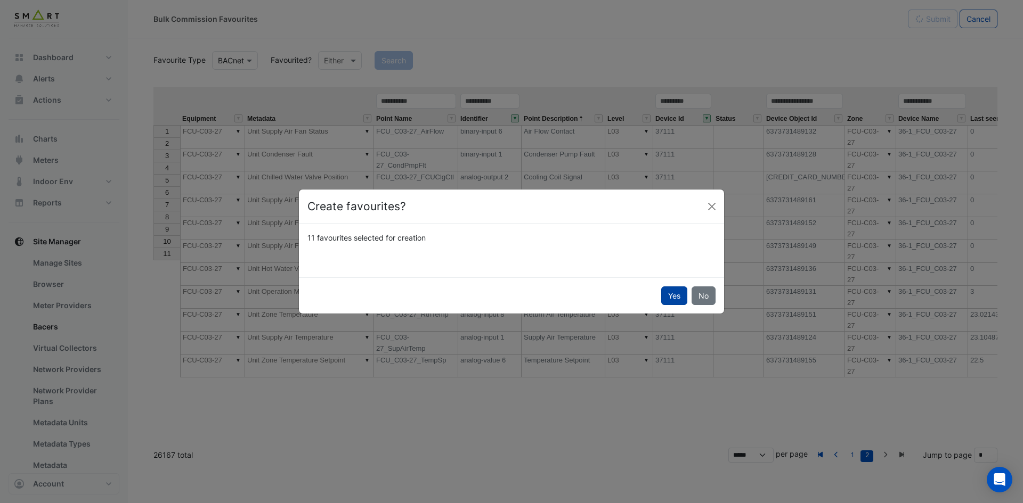
click at [674, 296] on button "Yes" at bounding box center [674, 296] width 26 height 19
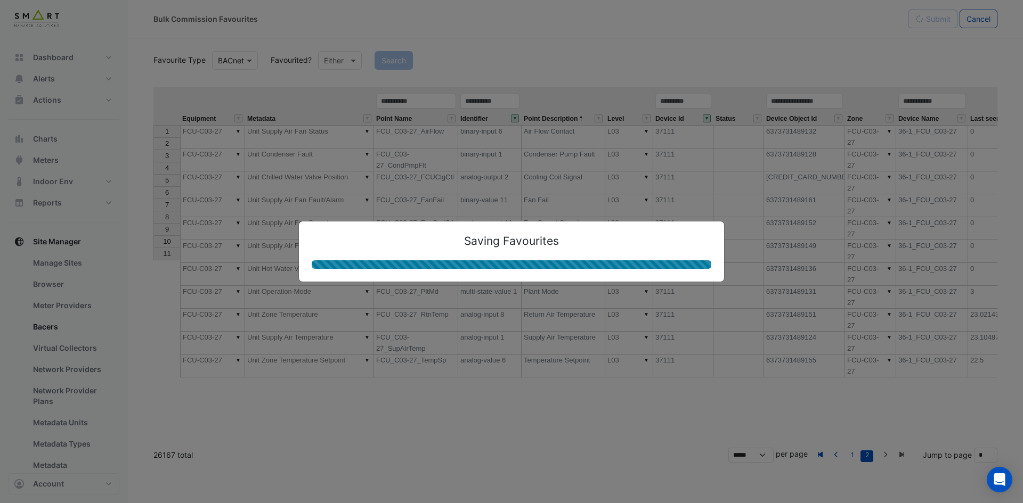
type textarea "**********"
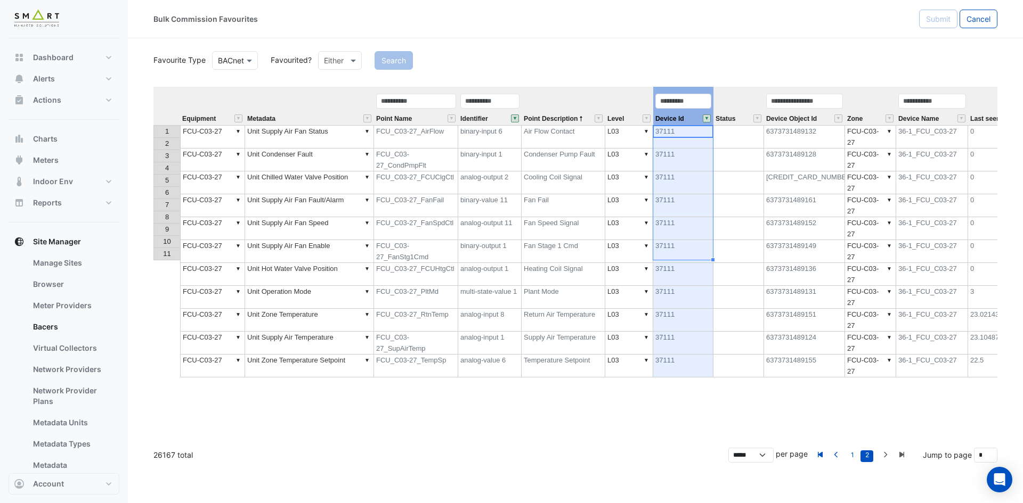
click at [708, 117] on button "" at bounding box center [706, 119] width 8 height 8
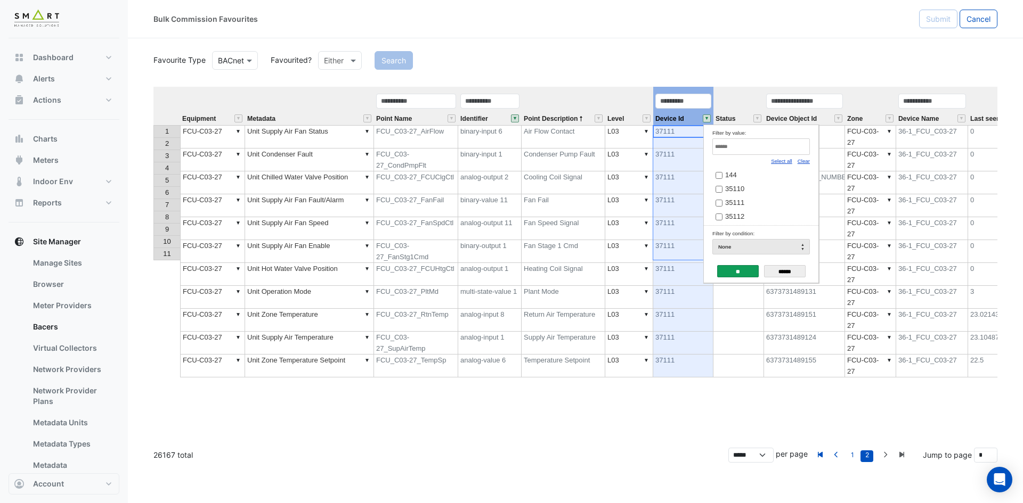
click at [805, 165] on div "Clear" at bounding box center [803, 161] width 12 height 12
click at [783, 150] on input "Filter by value:" at bounding box center [760, 146] width 97 height 17
click at [806, 162] on link "Clear" at bounding box center [803, 161] width 12 height 6
drag, startPoint x: 806, startPoint y: 162, endPoint x: 795, endPoint y: 152, distance: 15.4
click at [806, 162] on link "Clear" at bounding box center [803, 161] width 12 height 6
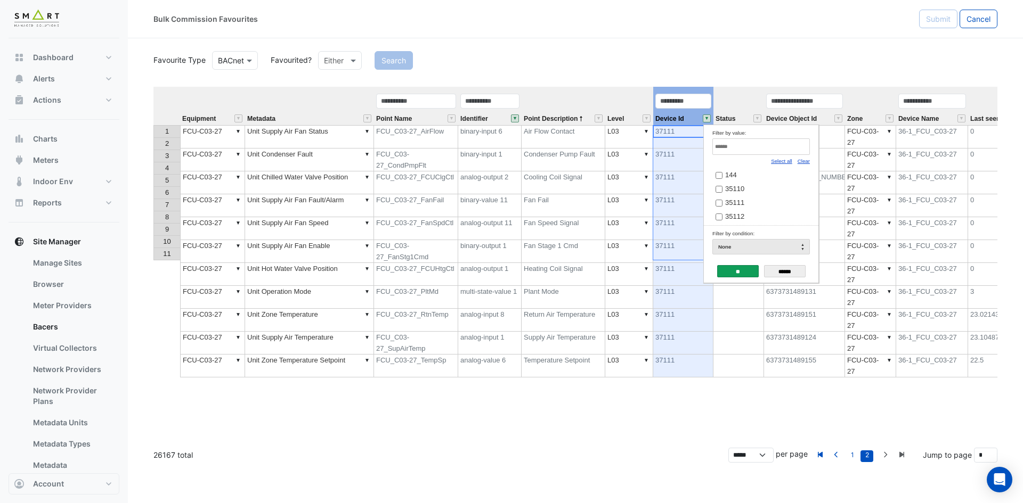
click at [794, 151] on input "Filter by value:" at bounding box center [760, 146] width 97 height 17
paste input "*****"
type input "*****"
click at [755, 178] on label "37112" at bounding box center [756, 174] width 83 height 11
click at [730, 276] on input "**" at bounding box center [738, 271] width 42 height 12
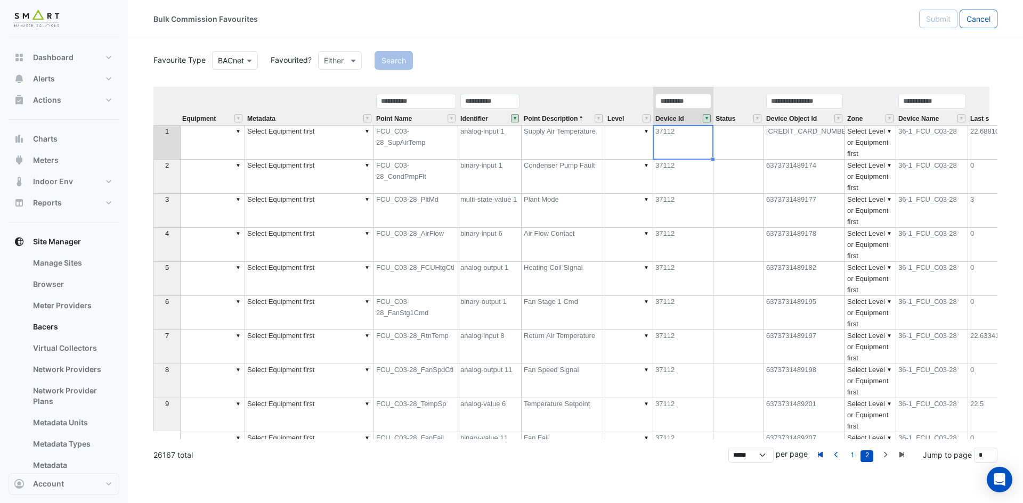
click at [178, 94] on th at bounding box center [166, 106] width 27 height 38
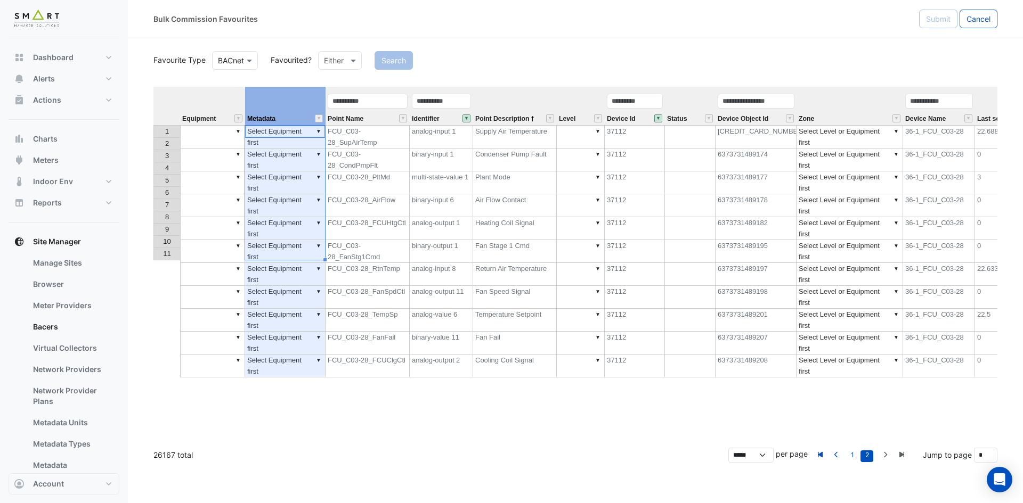
click at [312, 105] on th "Metadata" at bounding box center [285, 106] width 80 height 38
drag, startPoint x: 324, startPoint y: 101, endPoint x: 377, endPoint y: 100, distance: 52.7
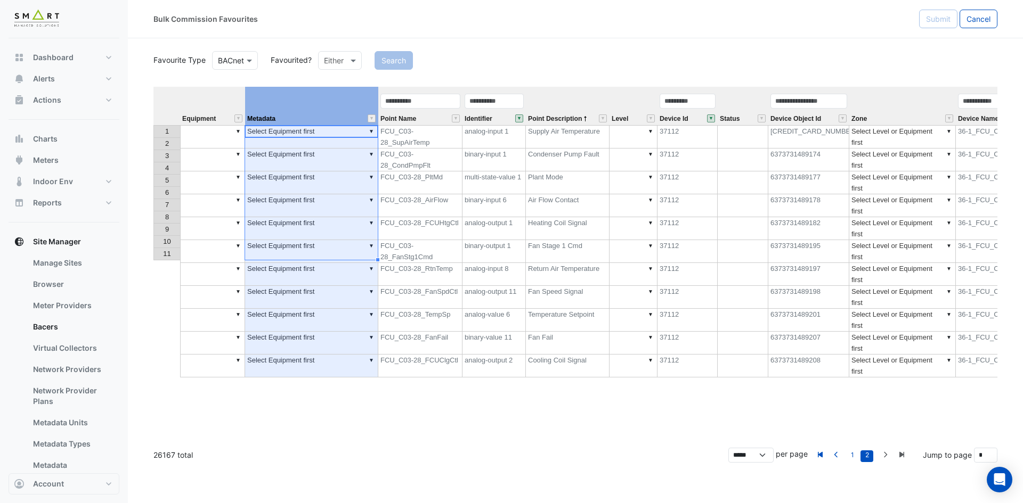
click at [200, 128] on td "▼" at bounding box center [212, 136] width 65 height 23
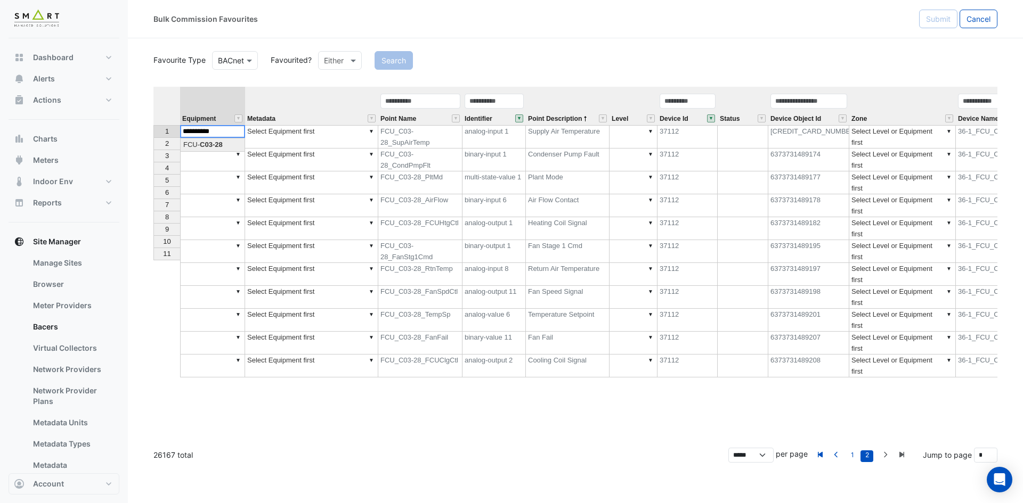
click at [201, 144] on div "Equipment Metadata Point Name Identifier Point Description Level Device Id Stat…" at bounding box center [575, 263] width 844 height 353
drag, startPoint x: 243, startPoint y: 137, endPoint x: 242, endPoint y: 257, distance: 120.4
type textarea "**********"
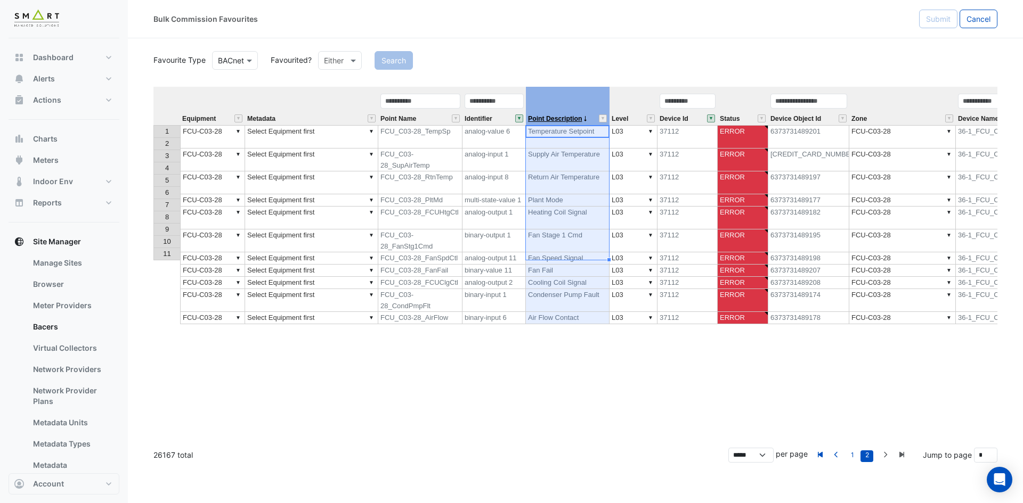
click at [549, 121] on span "Point Description" at bounding box center [555, 119] width 54 height 7
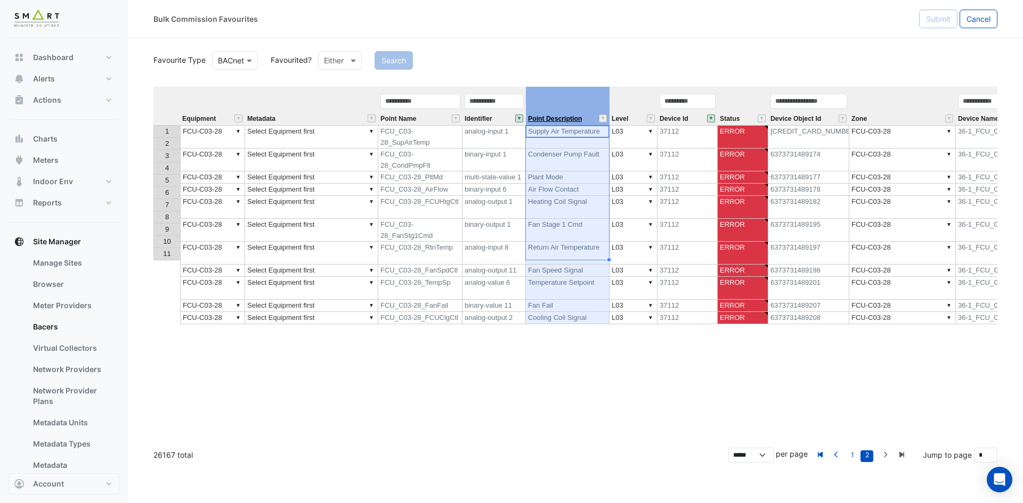
click at [549, 121] on span "Point Description" at bounding box center [555, 119] width 54 height 7
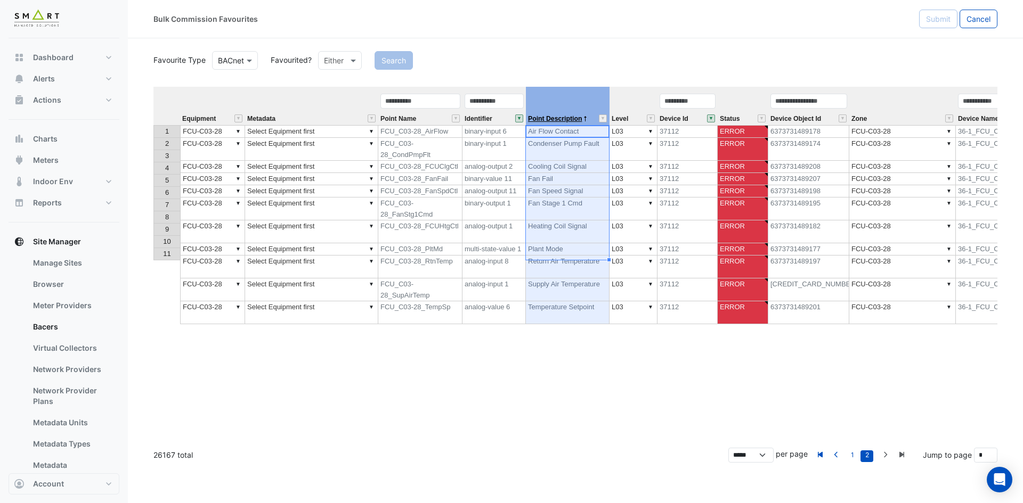
click at [549, 120] on span "Point Description" at bounding box center [555, 119] width 54 height 7
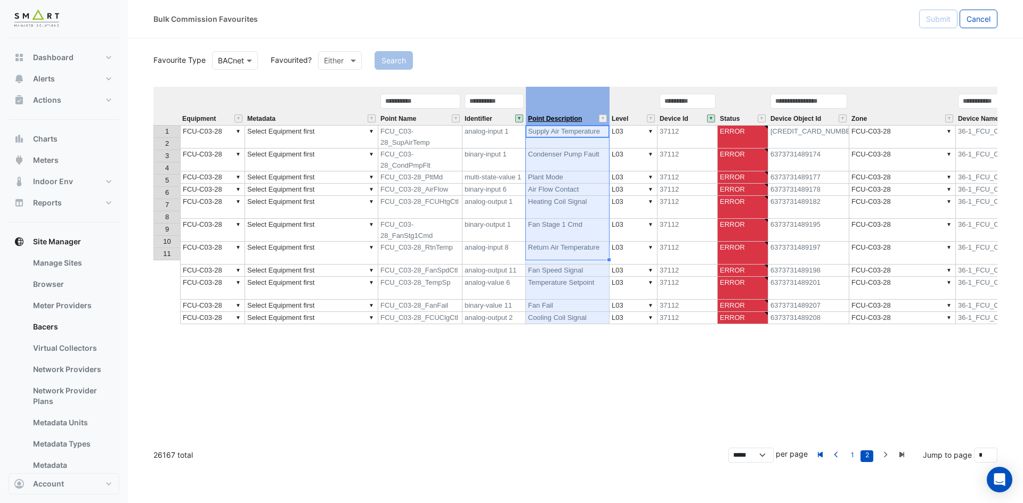
click at [549, 120] on span "Point Description" at bounding box center [555, 119] width 54 height 7
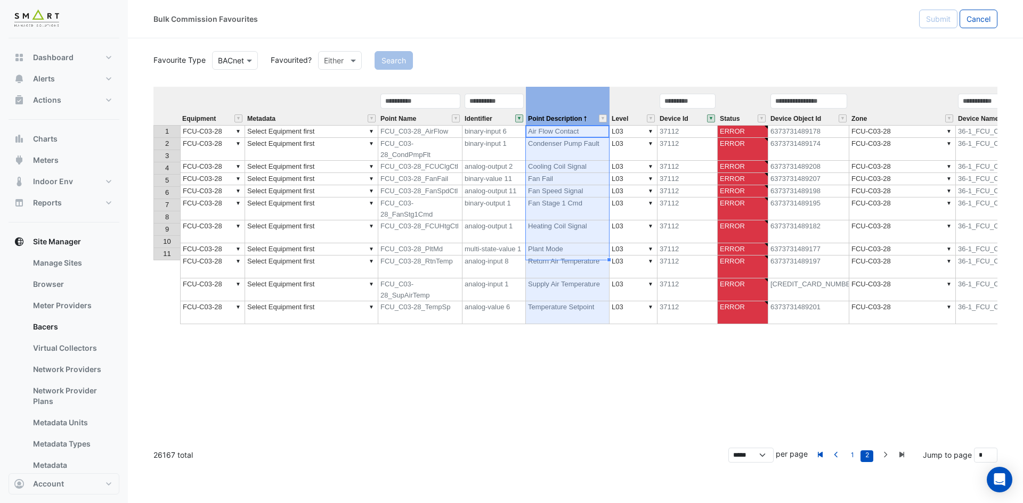
click at [338, 129] on td "▼ Select Equipment first" at bounding box center [311, 131] width 133 height 13
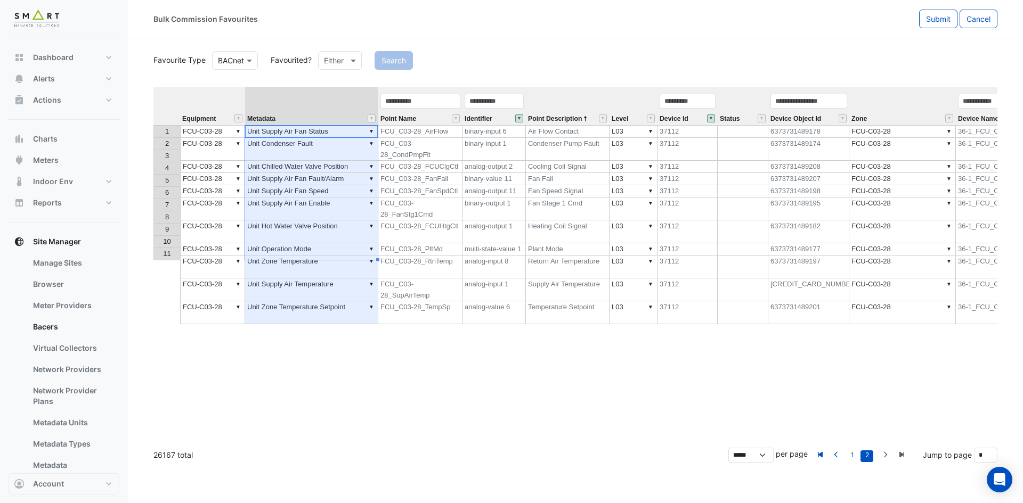
type textarea "**********"
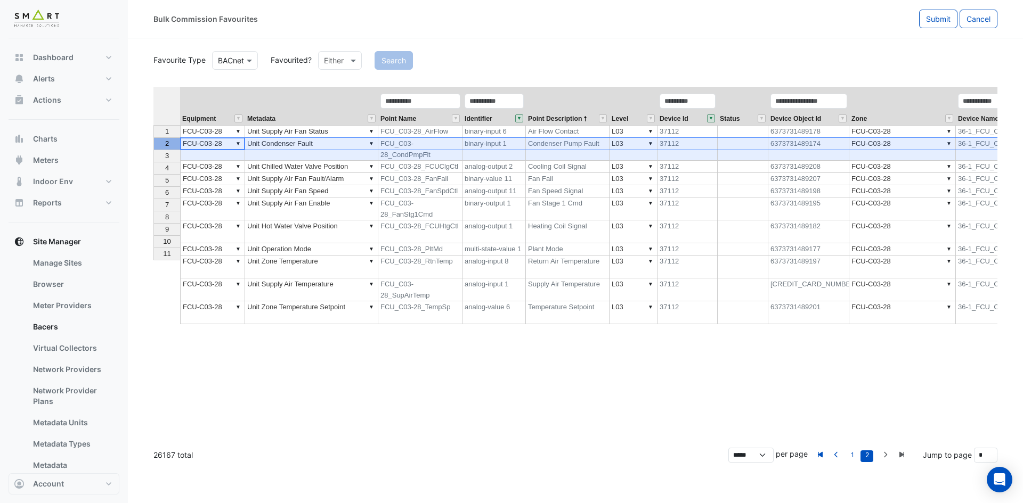
click at [160, 138] on div "2" at bounding box center [167, 143] width 22 height 11
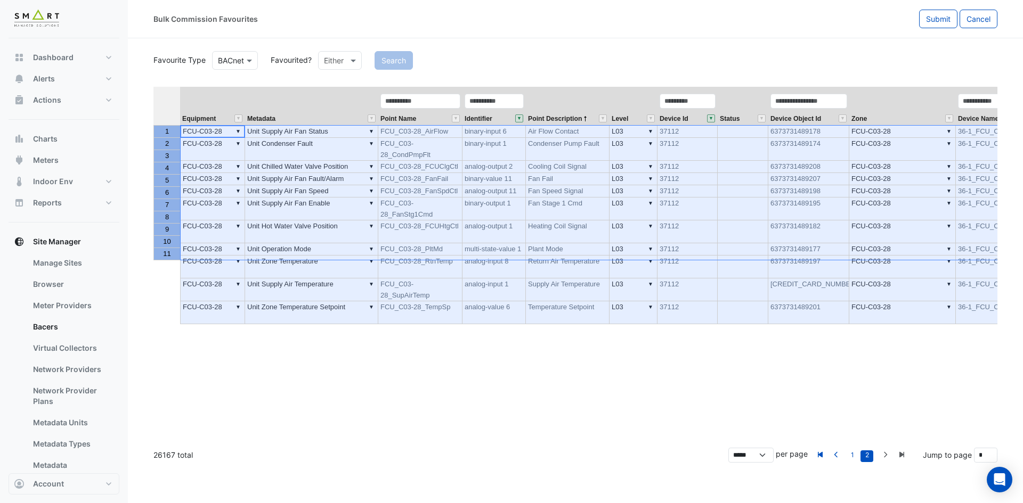
drag, startPoint x: 165, startPoint y: 131, endPoint x: 159, endPoint y: 251, distance: 120.5
click at [159, 251] on tbody "1 2 3 4 5 6 7 8 9 10 11" at bounding box center [166, 192] width 27 height 135
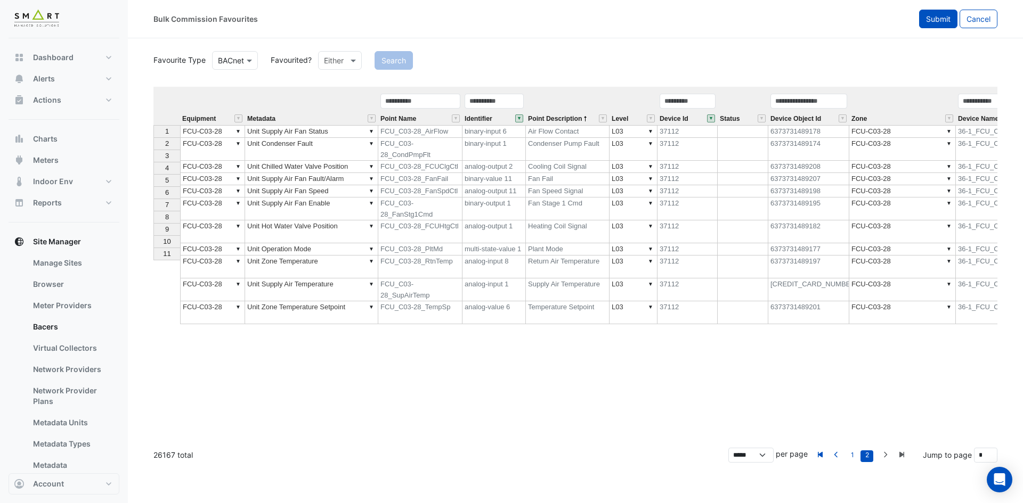
click at [923, 25] on button "Submit" at bounding box center [938, 19] width 38 height 19
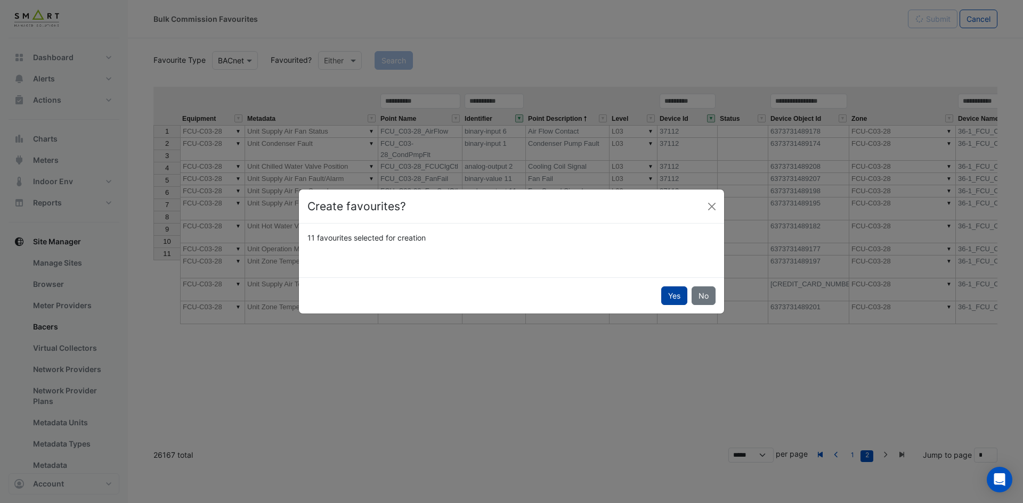
click at [681, 303] on button "Yes" at bounding box center [674, 296] width 26 height 19
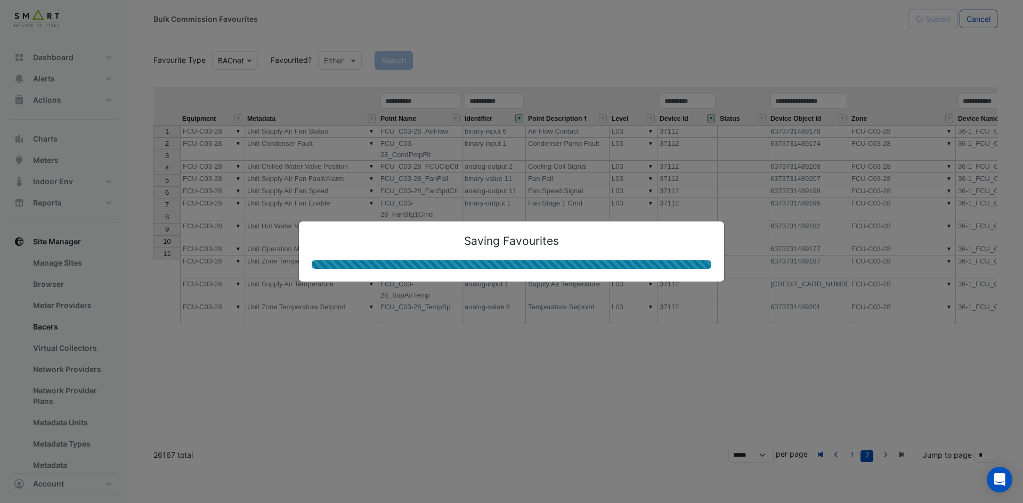
type textarea "**********"
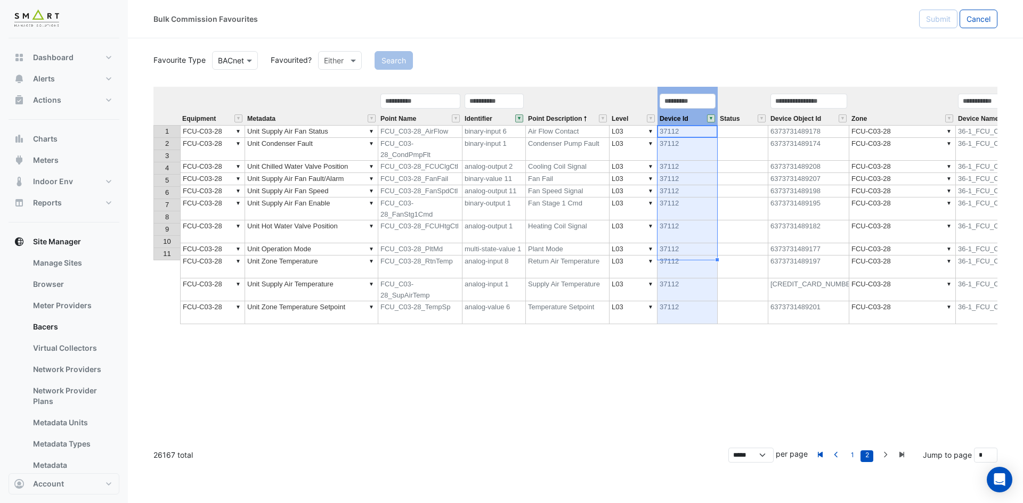
click at [710, 121] on button "" at bounding box center [711, 119] width 8 height 8
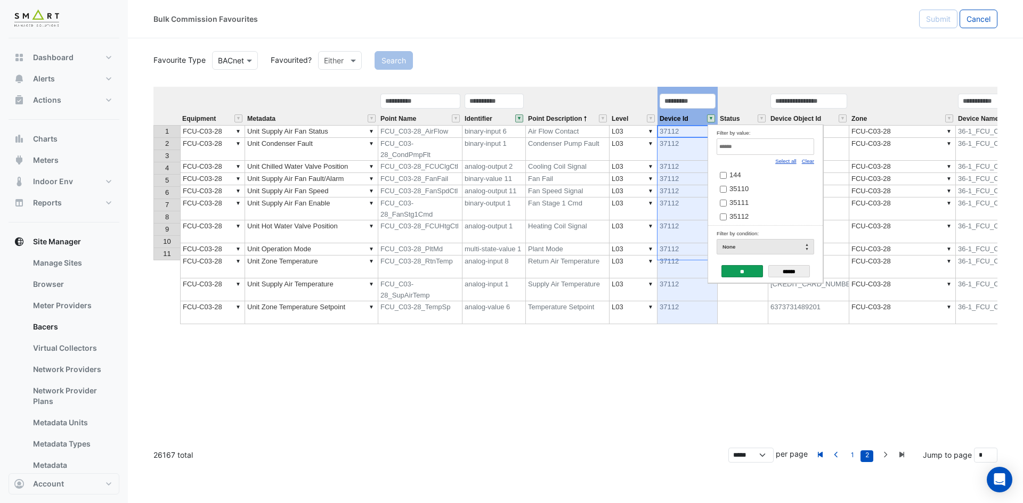
click at [805, 162] on link "Clear" at bounding box center [808, 161] width 12 height 6
click at [789, 150] on input "Filter by value:" at bounding box center [764, 146] width 97 height 17
paste input "*****"
type input "*****"
click at [756, 181] on label "37113" at bounding box center [761, 174] width 83 height 11
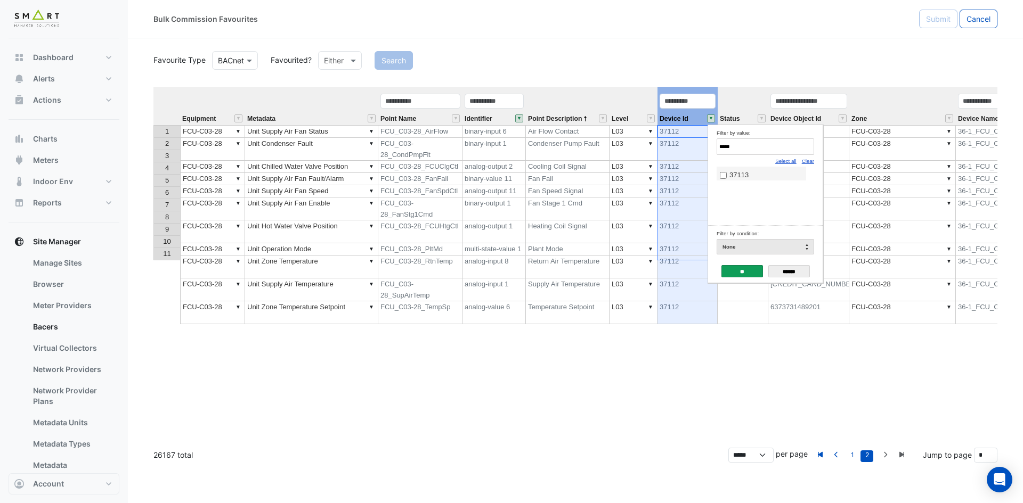
click at [742, 271] on input "**" at bounding box center [742, 271] width 42 height 12
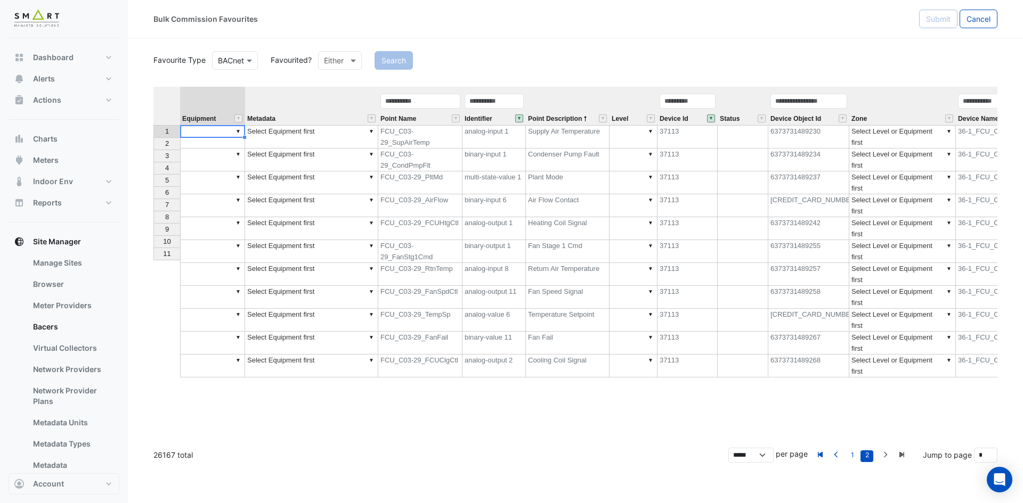
click at [206, 129] on td "▼" at bounding box center [212, 136] width 65 height 23
click at [209, 146] on div "Equipment Metadata Point Name Identifier Point Description Level Device Id Stat…" at bounding box center [575, 263] width 844 height 353
drag, startPoint x: 244, startPoint y: 137, endPoint x: 244, endPoint y: 254, distance: 116.6
click at [153, 254] on div "Equipment Metadata Point Name Identifier Point Description Level Device Id Stat…" at bounding box center [153, 232] width 0 height 291
type textarea "**********"
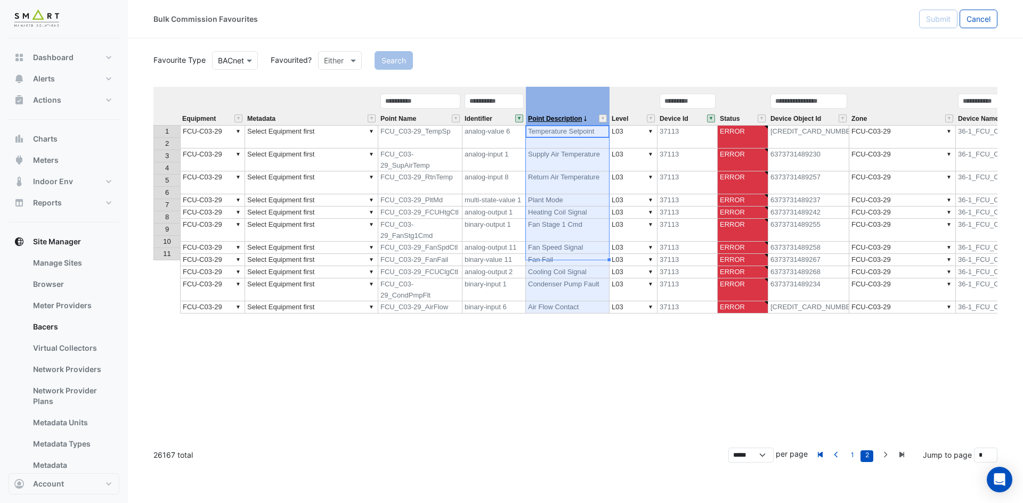
click at [545, 117] on span "Point Description" at bounding box center [555, 119] width 54 height 7
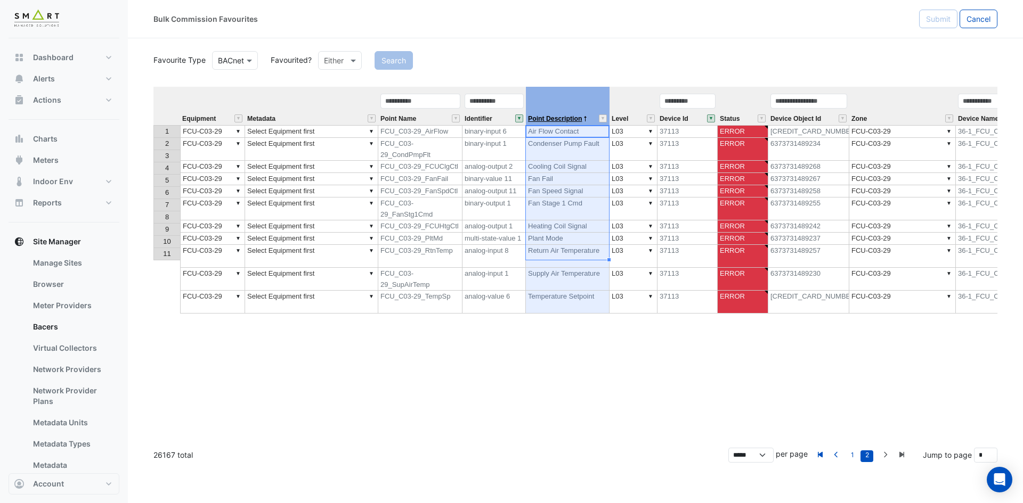
click at [545, 117] on span "Point Description" at bounding box center [555, 119] width 54 height 7
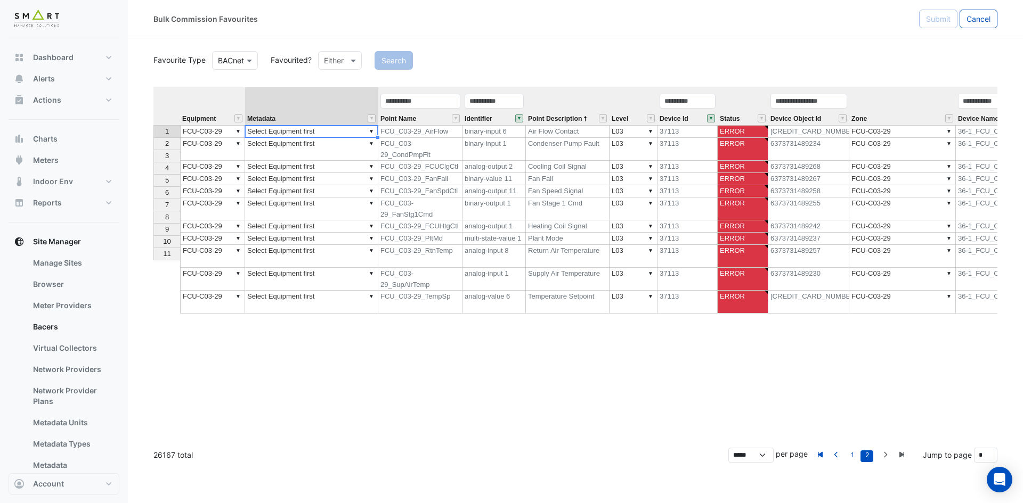
click at [296, 127] on td "▼ Select Equipment first" at bounding box center [311, 131] width 133 height 13
type textarea "**********"
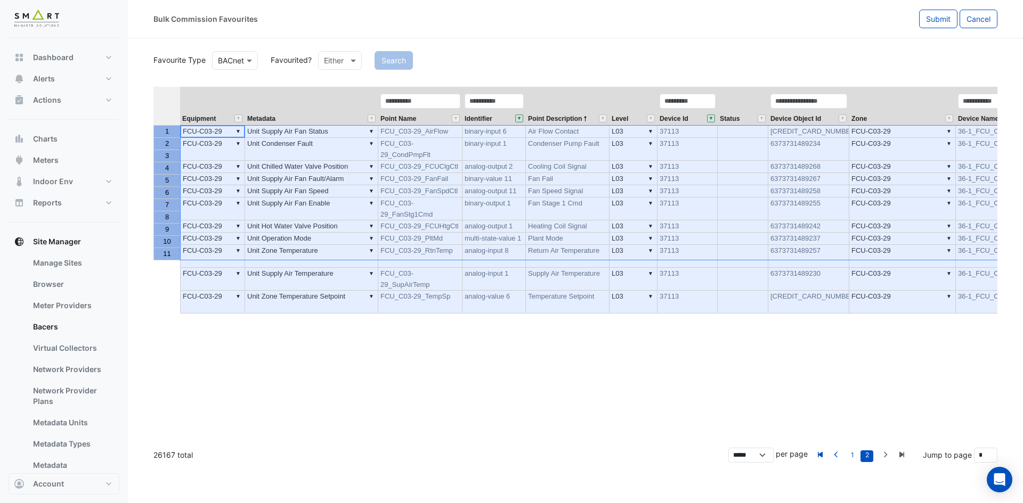
drag, startPoint x: 171, startPoint y: 130, endPoint x: 176, endPoint y: 264, distance: 133.8
click at [176, 264] on div "1 2 3 4 5 6 7 8 9 10 11" at bounding box center [167, 259] width 28 height 345
click at [944, 23] on button "Submit" at bounding box center [938, 19] width 38 height 19
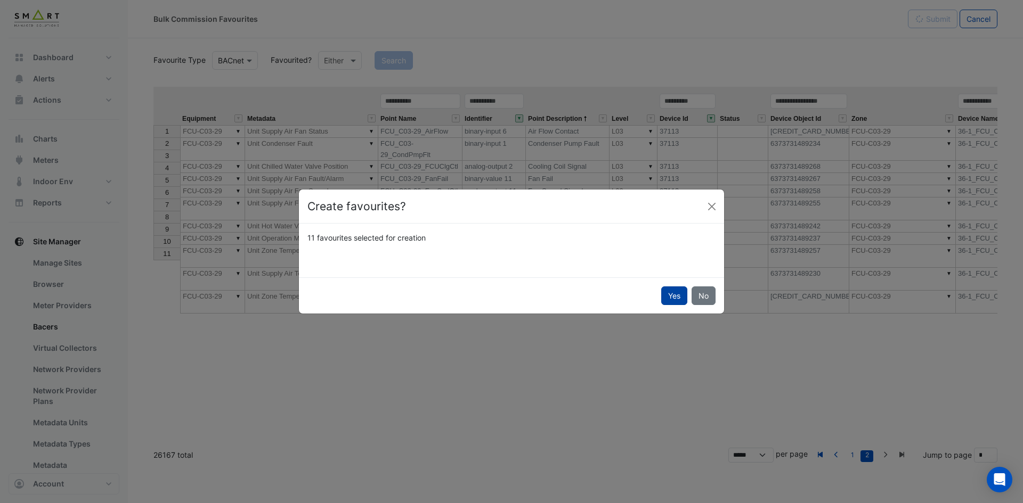
click at [662, 291] on button "Yes" at bounding box center [674, 296] width 26 height 19
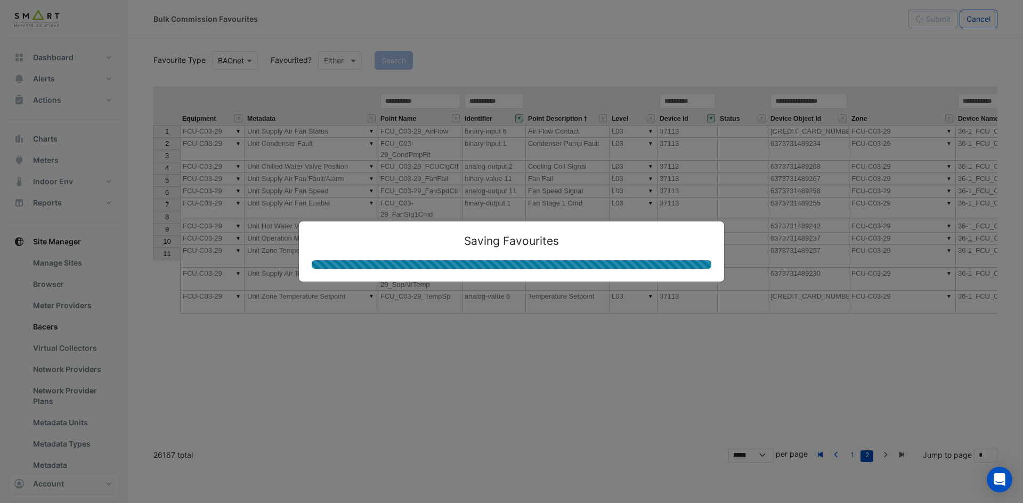
type textarea "**********"
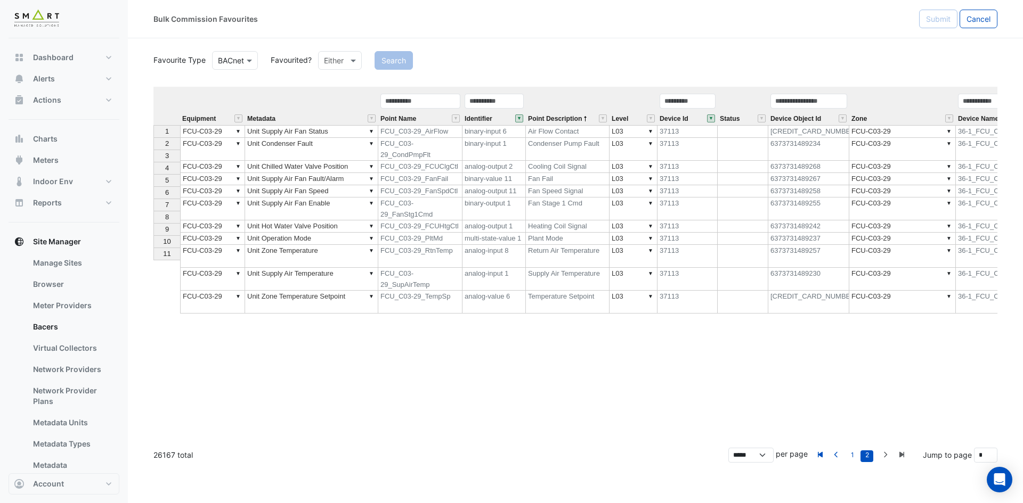
click at [709, 120] on button "" at bounding box center [711, 119] width 8 height 8
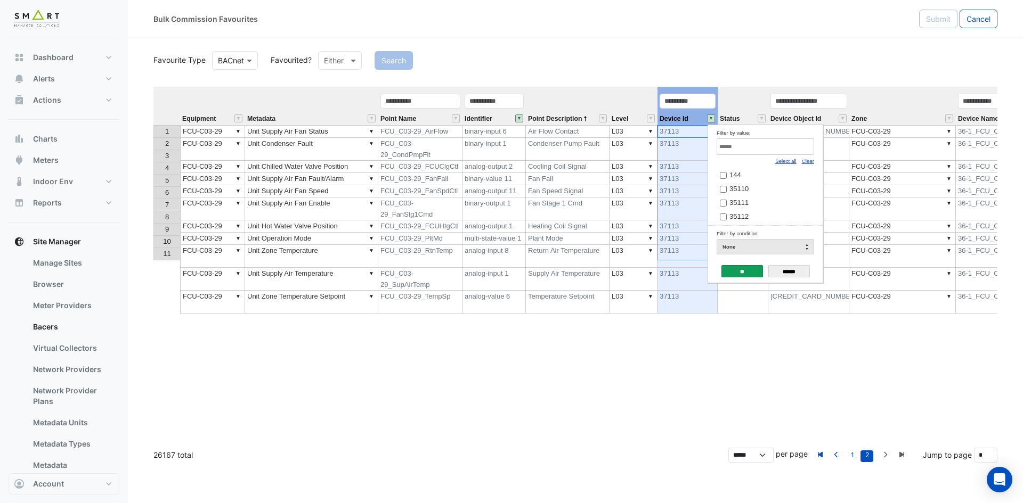
click at [809, 162] on link "Clear" at bounding box center [808, 161] width 12 height 6
click at [769, 140] on input "Filter by value:" at bounding box center [764, 146] width 97 height 17
paste input "*****"
type input "*****"
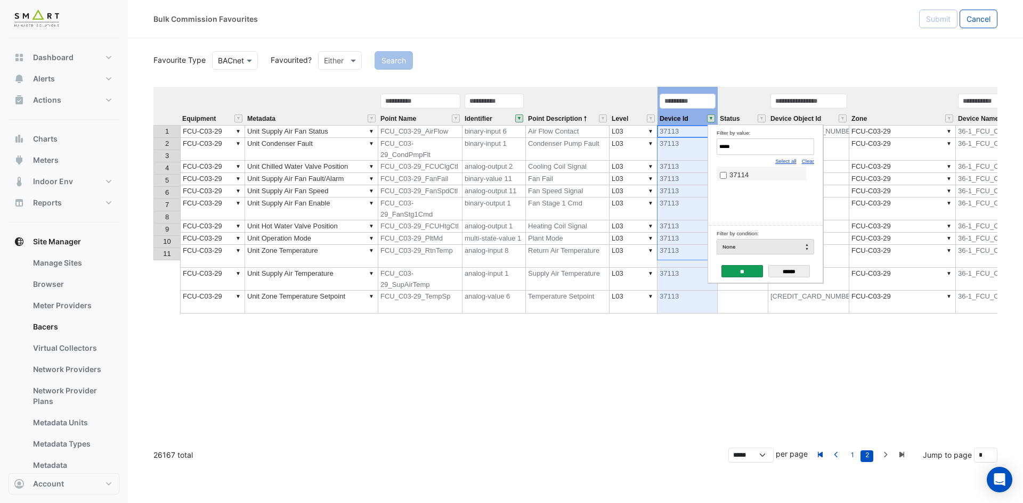
click at [729, 170] on label "37114" at bounding box center [761, 174] width 83 height 11
click at [751, 276] on input "**" at bounding box center [742, 271] width 42 height 12
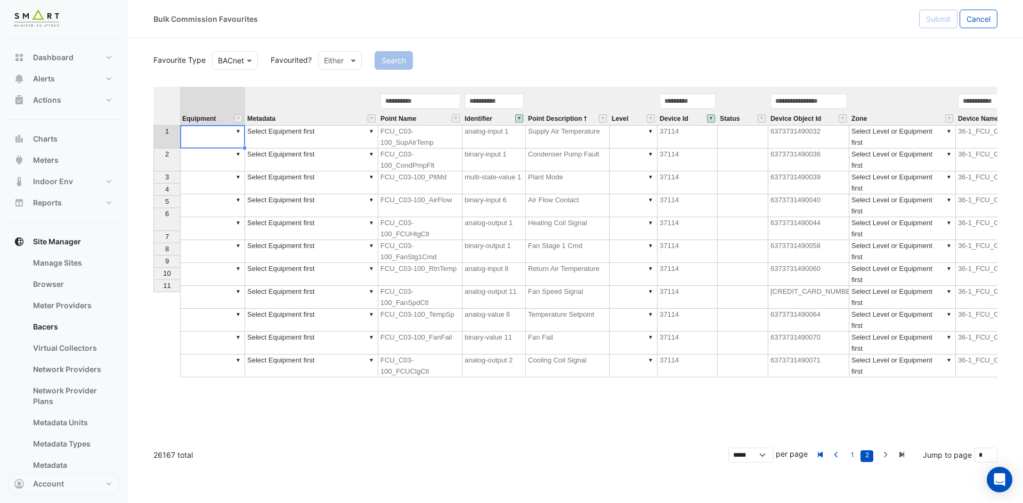
click at [199, 135] on td "▼" at bounding box center [212, 136] width 65 height 23
click at [224, 159] on div "Equipment Metadata Point Name Identifier Point Description Level Device Id Stat…" at bounding box center [575, 263] width 844 height 353
drag, startPoint x: 244, startPoint y: 146, endPoint x: 235, endPoint y: 290, distance: 144.1
type textarea "**********"
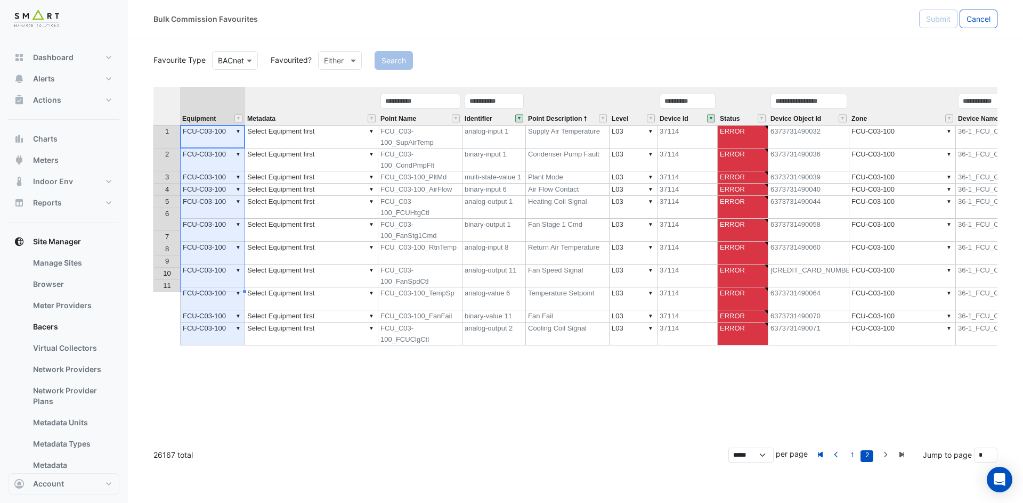
click at [165, 83] on div "Favourite Type BACnet Favourited? Either Search Equipment Metadata Point Name I…" at bounding box center [575, 244] width 844 height 390
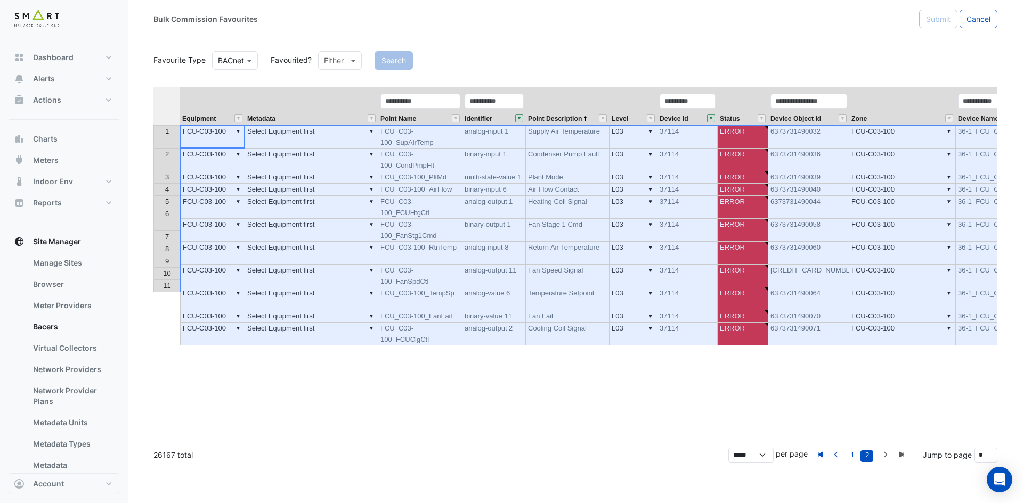
click at [175, 102] on th at bounding box center [166, 106] width 27 height 38
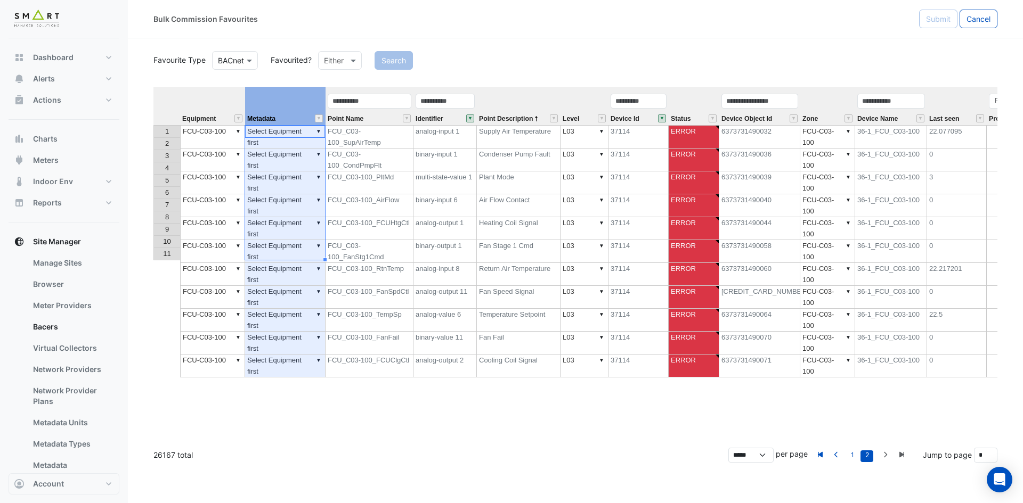
click at [316, 104] on th "Metadata" at bounding box center [285, 106] width 80 height 38
click at [325, 103] on th "Metadata" at bounding box center [285, 106] width 80 height 38
drag, startPoint x: 323, startPoint y: 98, endPoint x: 368, endPoint y: 103, distance: 45.5
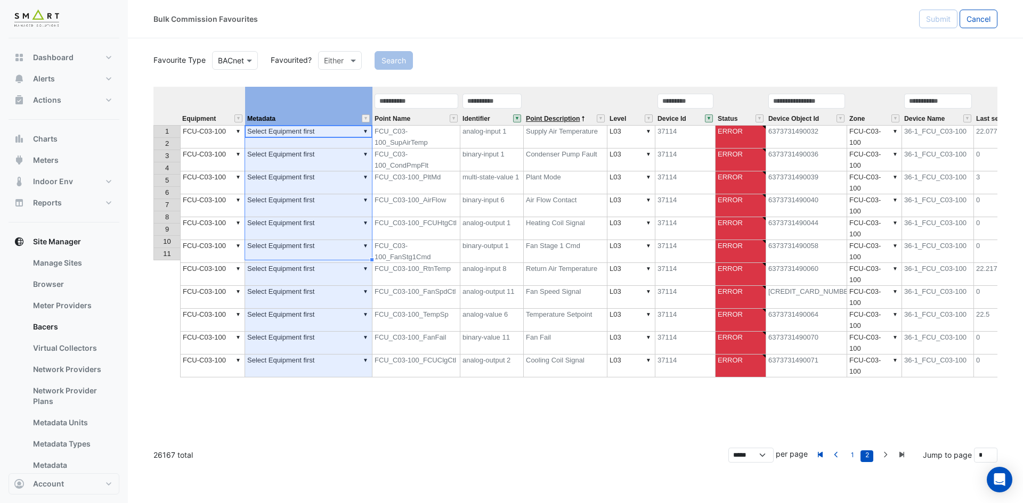
click at [554, 119] on span "Point Description" at bounding box center [553, 119] width 54 height 7
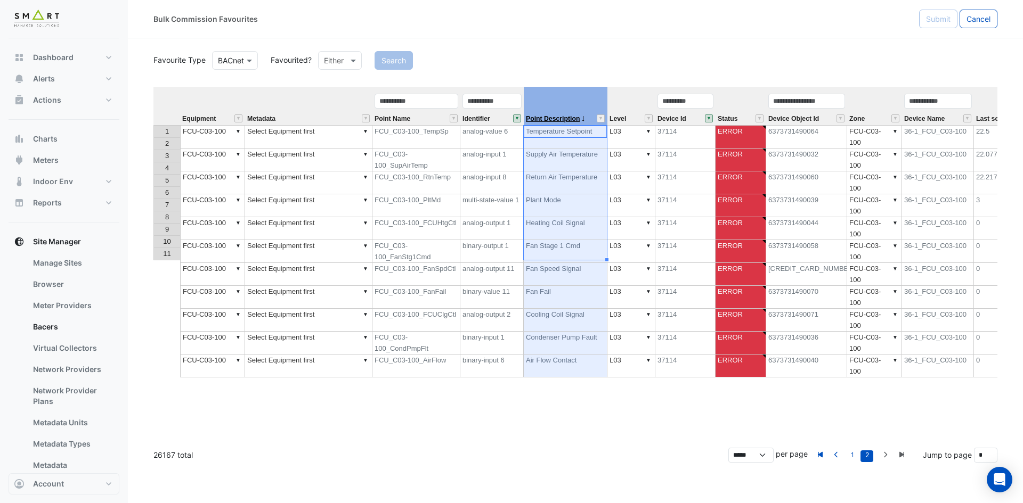
click at [554, 119] on span "Point Description" at bounding box center [553, 119] width 54 height 7
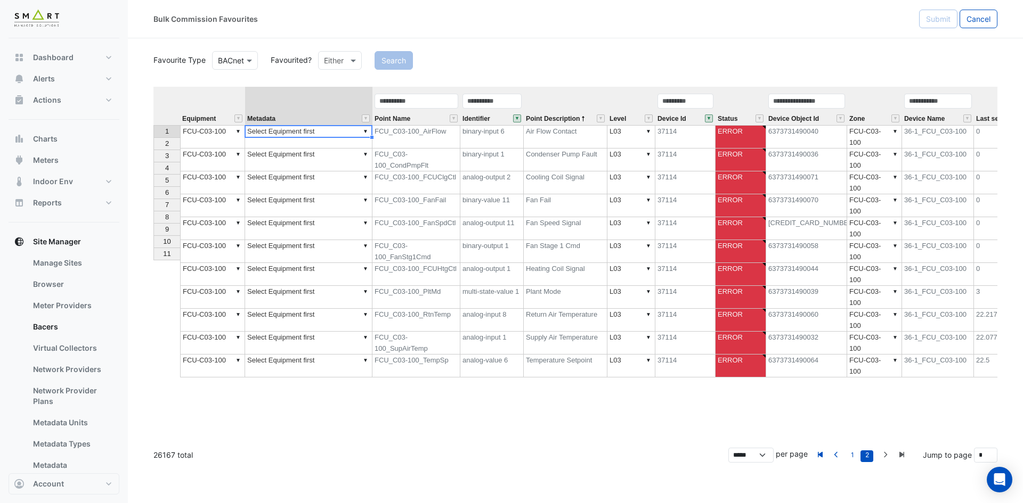
click at [341, 132] on td "▼ Select Equipment first" at bounding box center [308, 136] width 127 height 23
type textarea "**********"
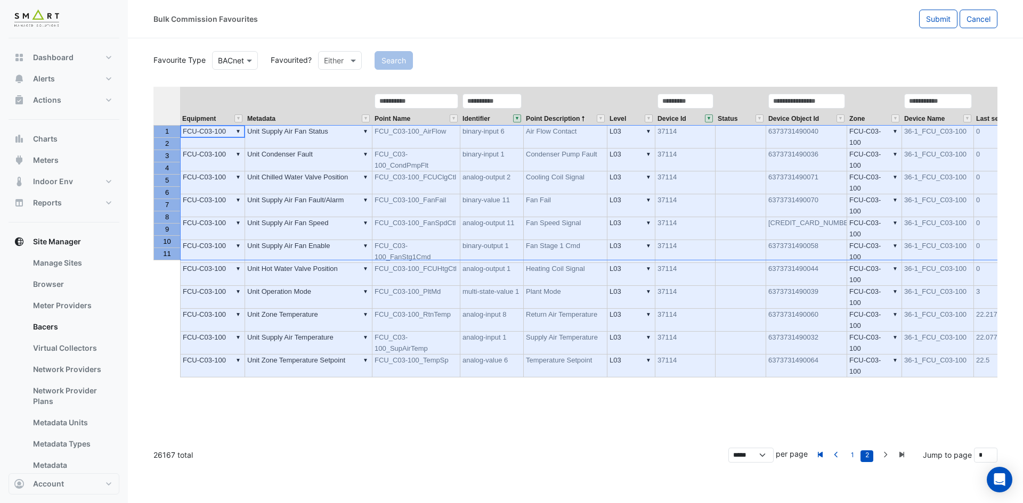
drag, startPoint x: 166, startPoint y: 130, endPoint x: 664, endPoint y: 141, distance: 497.6
click at [175, 257] on tbody "1 2 3 4 5 6 7 8 9 10 11" at bounding box center [166, 192] width 27 height 135
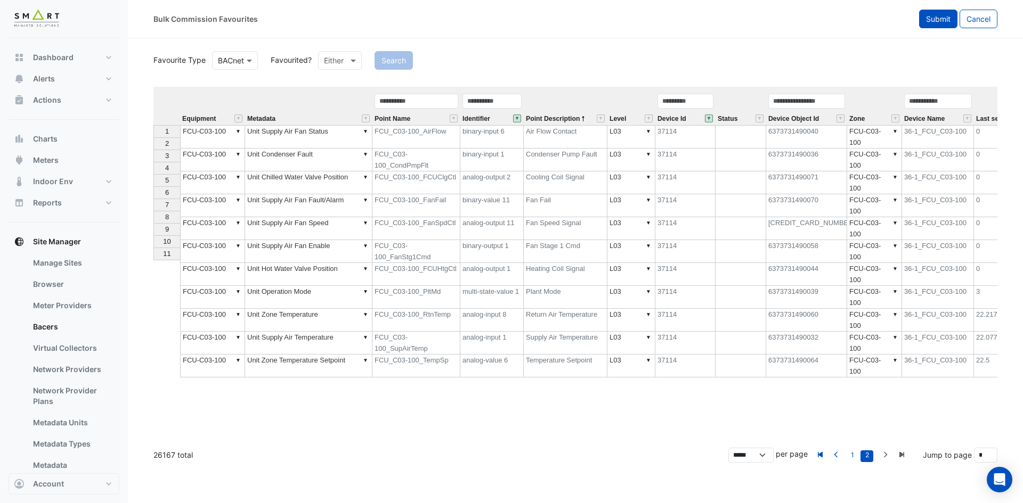
click at [934, 17] on span "Submit" at bounding box center [938, 18] width 24 height 9
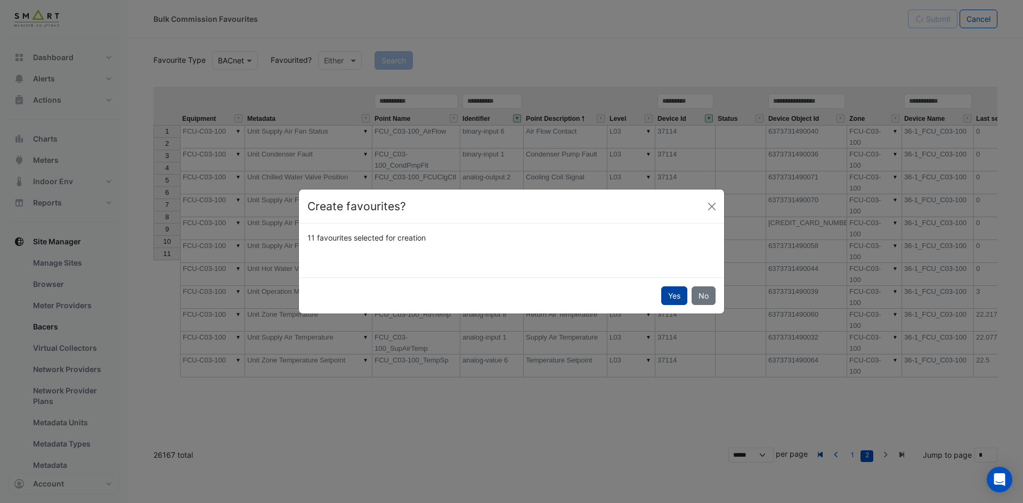
click at [669, 299] on button "Yes" at bounding box center [674, 296] width 26 height 19
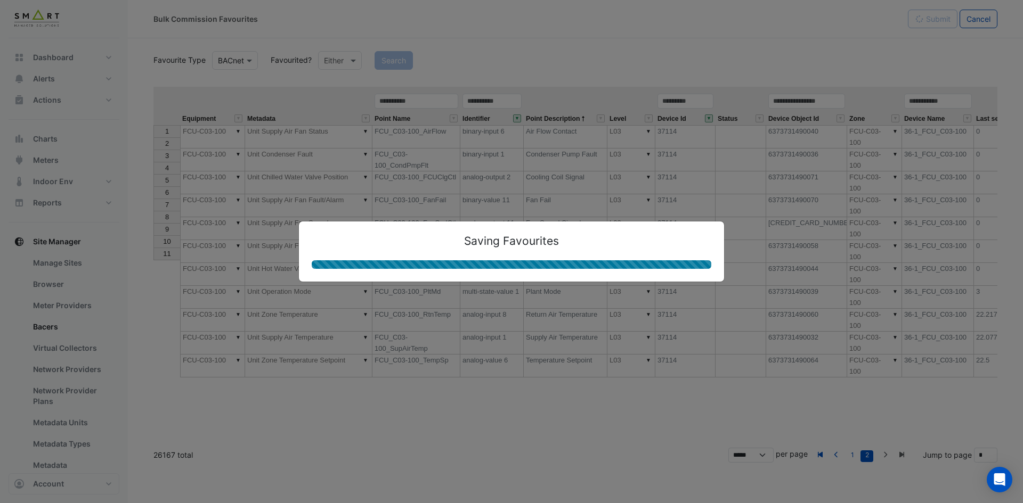
type textarea "**********"
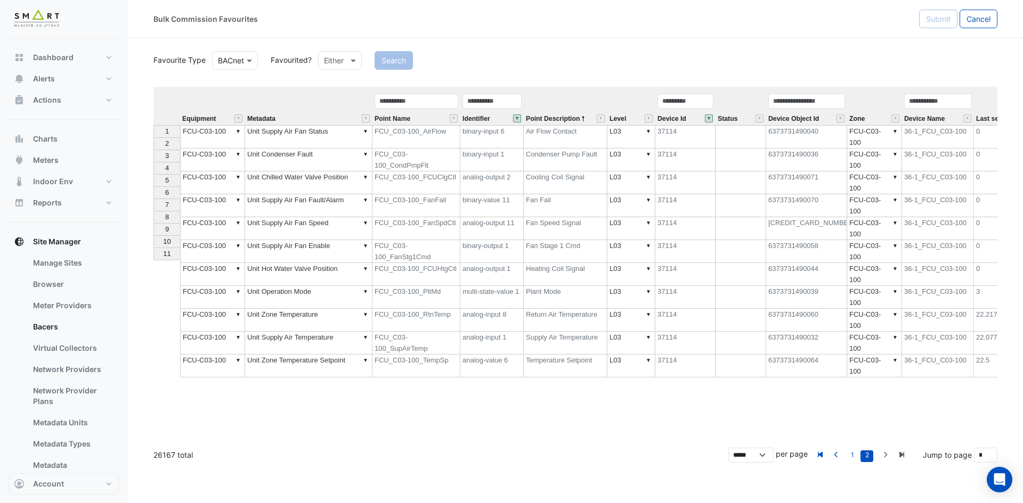
click at [153, 174] on div "Equipment Metadata Point Name Identifier Point Description Level Device Id Stat…" at bounding box center [153, 232] width 0 height 291
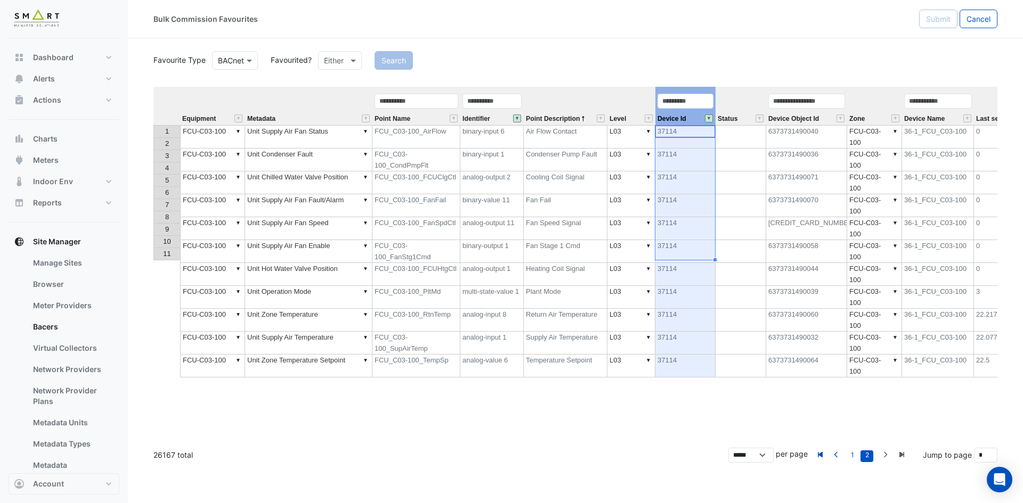
click at [707, 116] on button "" at bounding box center [709, 119] width 8 height 8
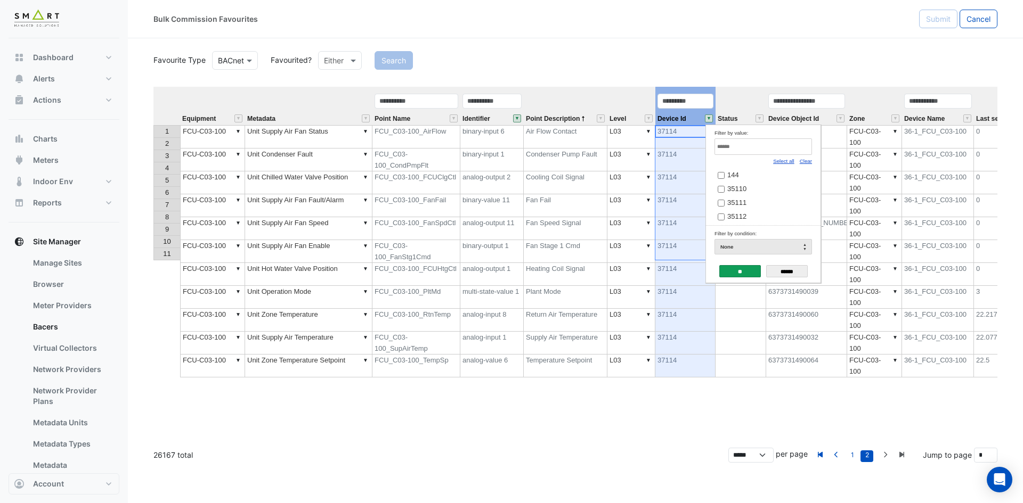
click at [806, 161] on link "Clear" at bounding box center [805, 161] width 12 height 6
click at [800, 153] on input "Filter by value:" at bounding box center [762, 146] width 97 height 17
paste input "*****"
type input "*****"
click at [750, 176] on label "37115" at bounding box center [758, 174] width 83 height 11
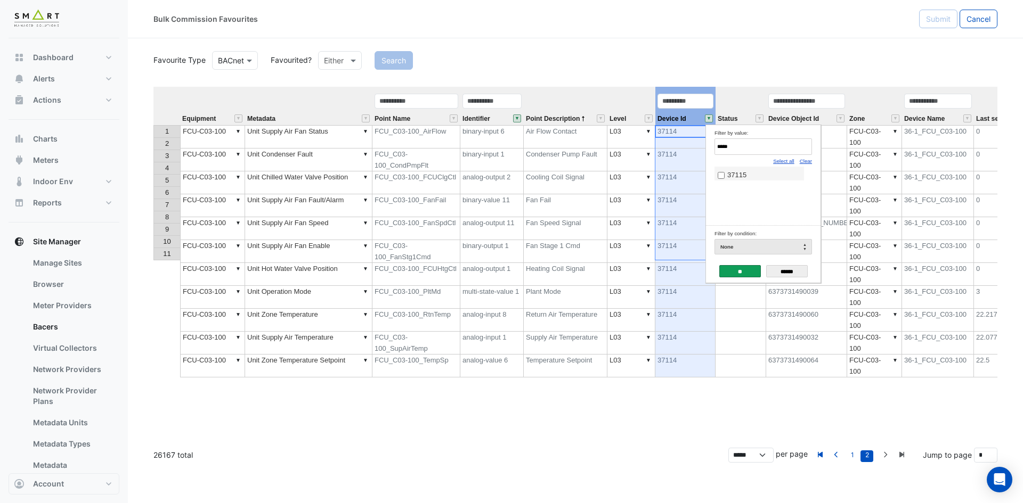
click at [734, 271] on input "**" at bounding box center [740, 271] width 42 height 12
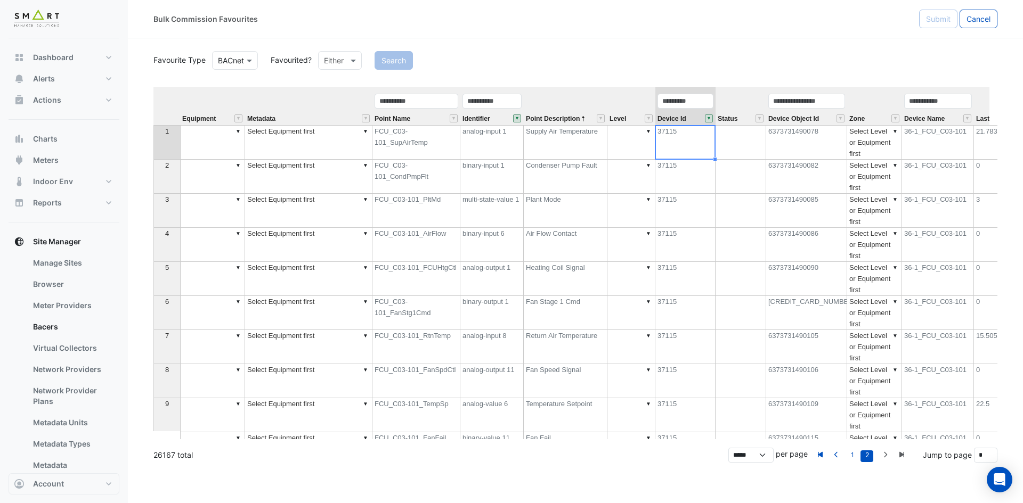
click at [151, 86] on section "Favourite Type BACnet Favourited? Either Search Equipment Metadata Point Name I…" at bounding box center [575, 250] width 895 height 424
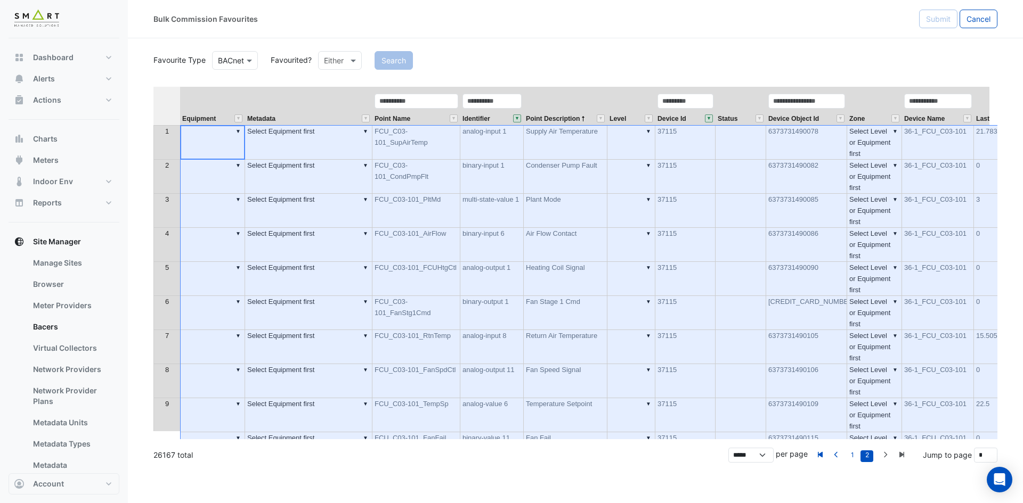
click at [176, 97] on th at bounding box center [166, 106] width 27 height 38
click at [245, 98] on th "Metadata" at bounding box center [308, 106] width 127 height 38
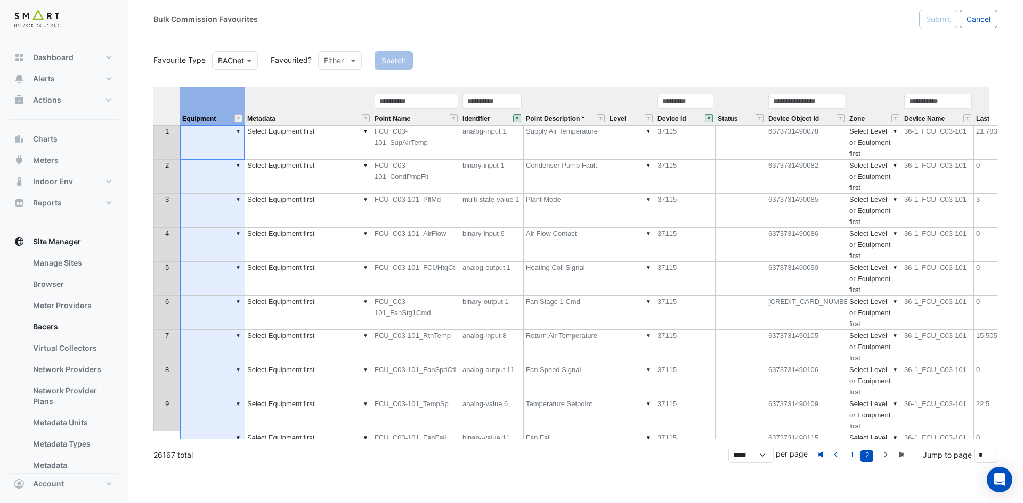
click at [192, 99] on th "Equipment" at bounding box center [212, 106] width 65 height 38
click at [880, 99] on th "Zone" at bounding box center [874, 106] width 55 height 38
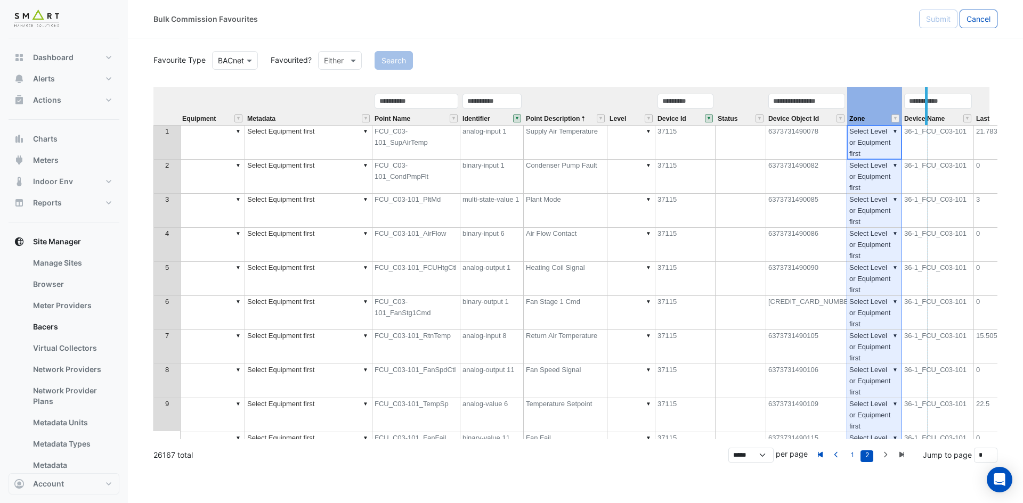
drag, startPoint x: 900, startPoint y: 96, endPoint x: 929, endPoint y: 96, distance: 29.3
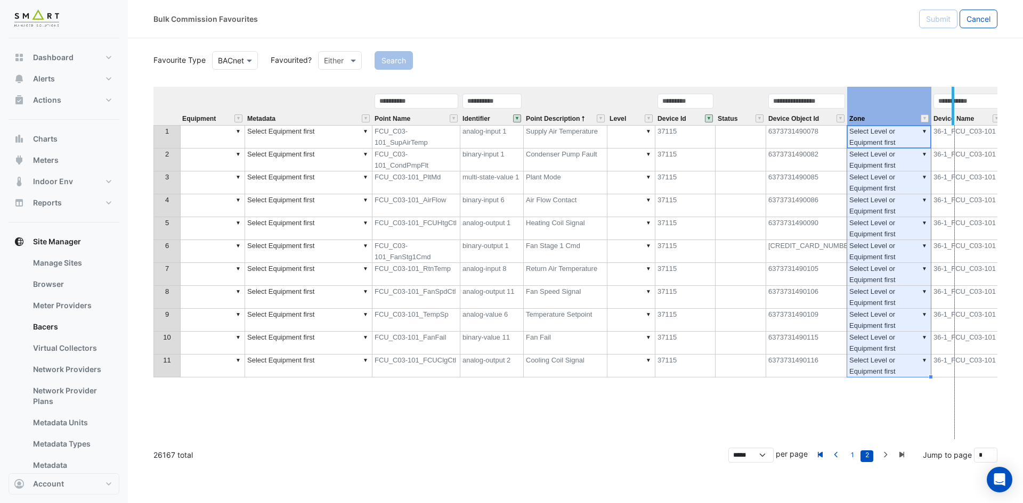
drag, startPoint x: 929, startPoint y: 96, endPoint x: 954, endPoint y: 99, distance: 25.7
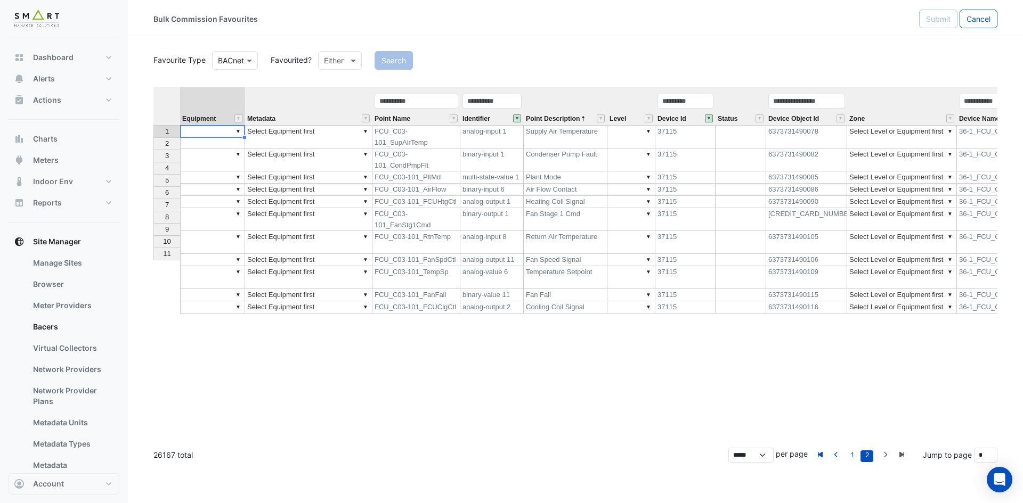
click at [208, 134] on td "▼" at bounding box center [212, 136] width 65 height 23
click at [231, 143] on div "Equipment Metadata Point Name Identifier Point Description Level Device Id Stat…" at bounding box center [575, 263] width 844 height 353
drag, startPoint x: 242, startPoint y: 136, endPoint x: 231, endPoint y: 255, distance: 118.8
click at [153, 255] on div "Equipment Metadata Point Name Identifier Point Description Level Device Id Stat…" at bounding box center [153, 200] width 0 height 227
type textarea "**********"
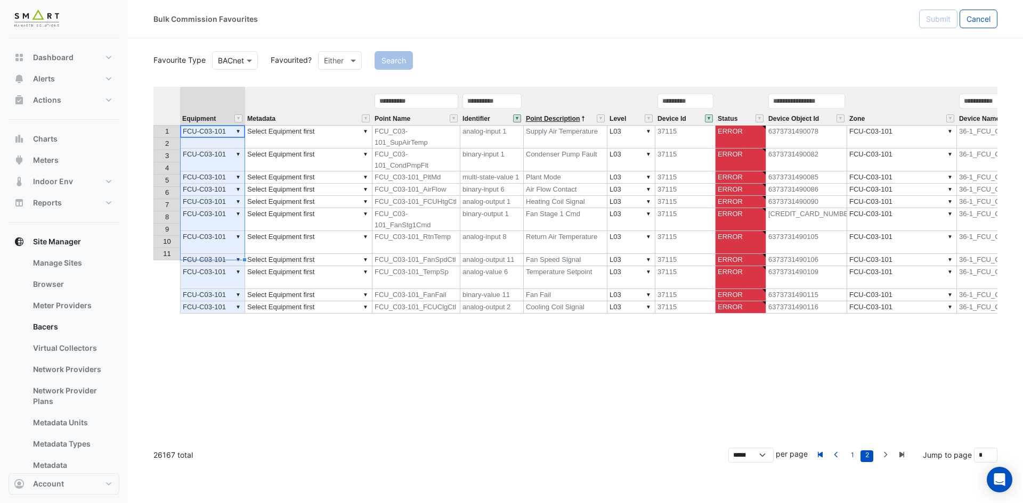
click at [540, 118] on span "Point Description" at bounding box center [553, 119] width 54 height 7
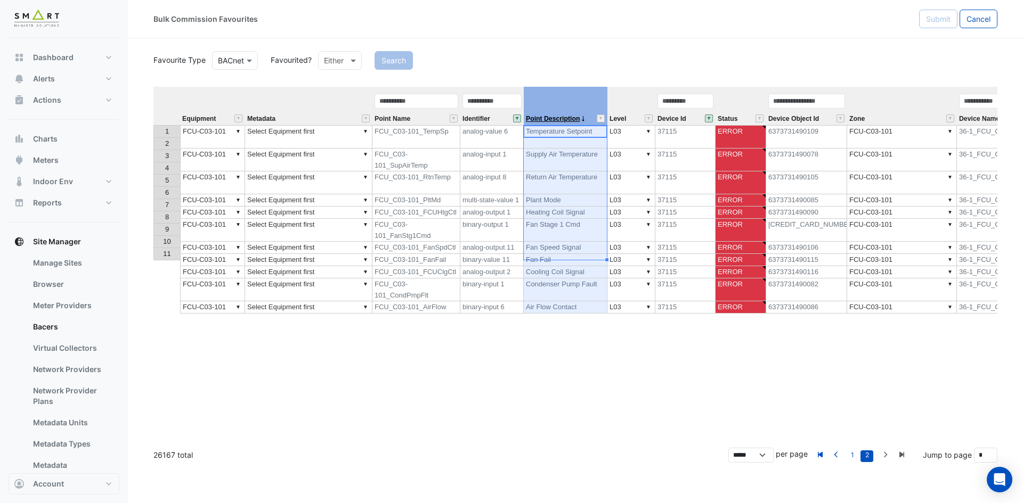
click at [540, 118] on span "Point Description" at bounding box center [553, 119] width 54 height 7
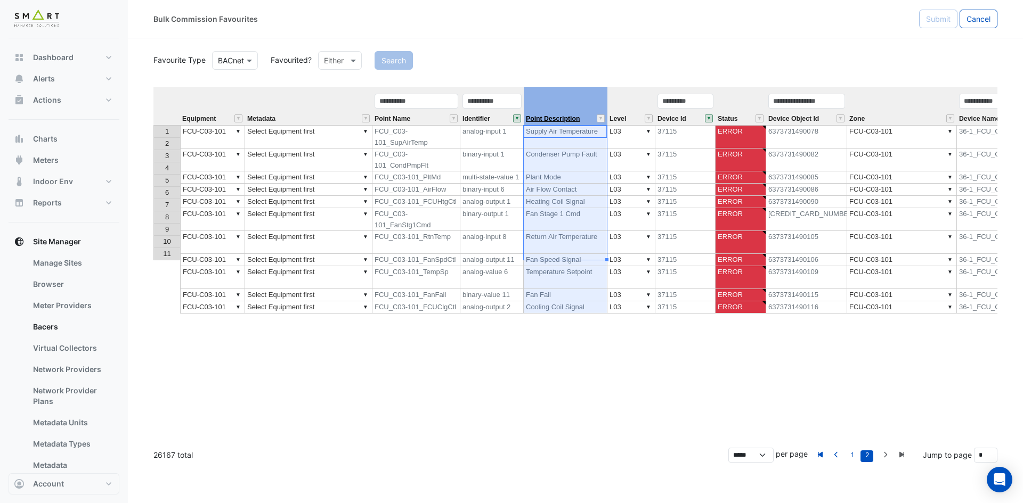
click at [540, 118] on span "Point Description" at bounding box center [553, 119] width 54 height 7
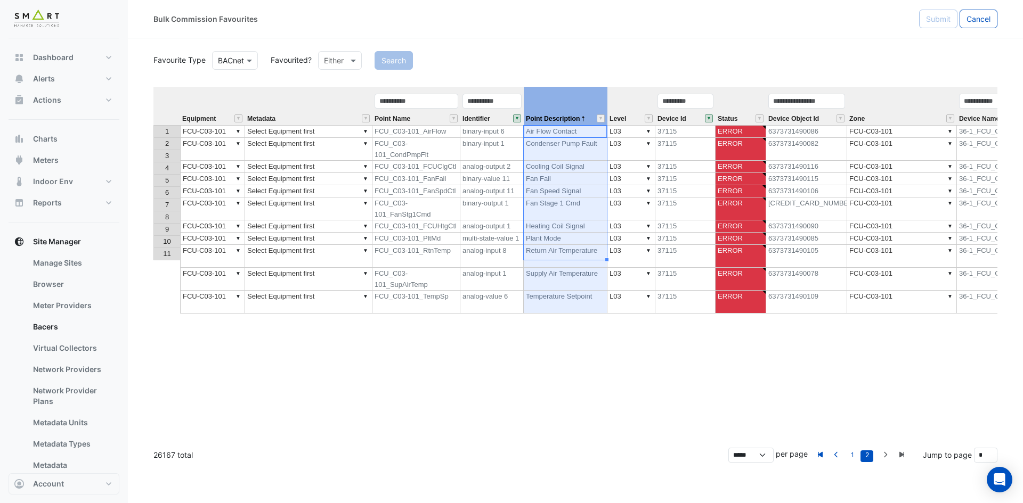
click at [314, 133] on td "▼ Select Equipment first" at bounding box center [308, 131] width 127 height 13
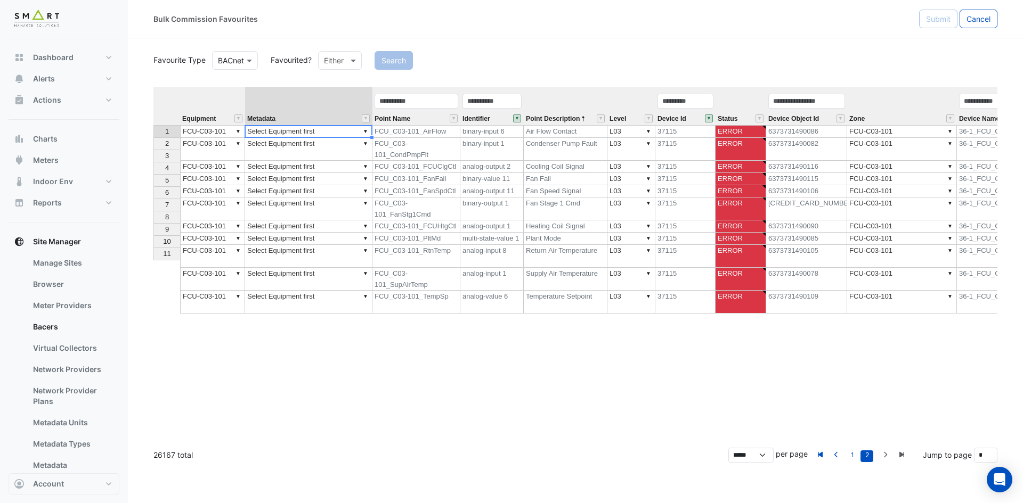
type textarea "**********"
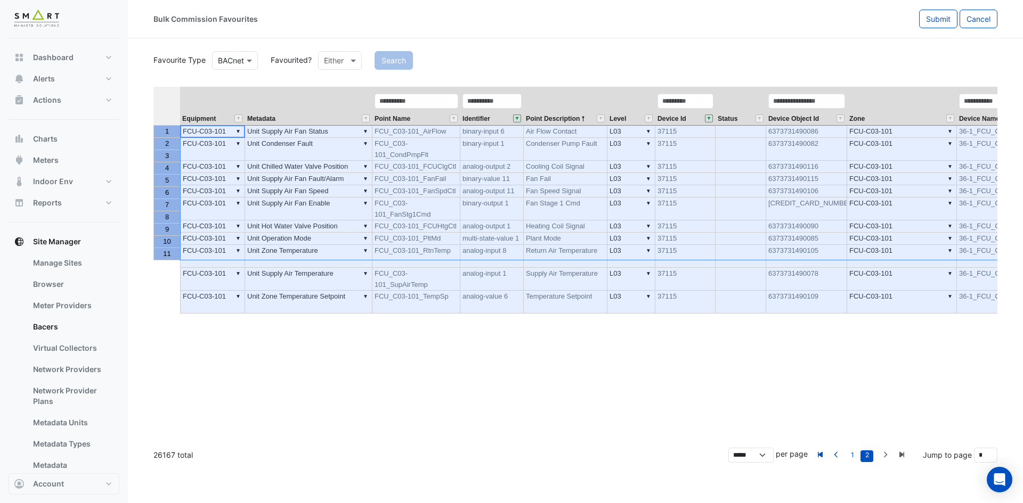
drag, startPoint x: 167, startPoint y: 132, endPoint x: 191, endPoint y: 249, distance: 120.2
click at [174, 256] on tbody "1 2 3 4 5 6 7 8 9 10 11" at bounding box center [166, 192] width 27 height 135
click at [944, 24] on button "Submit" at bounding box center [938, 19] width 38 height 19
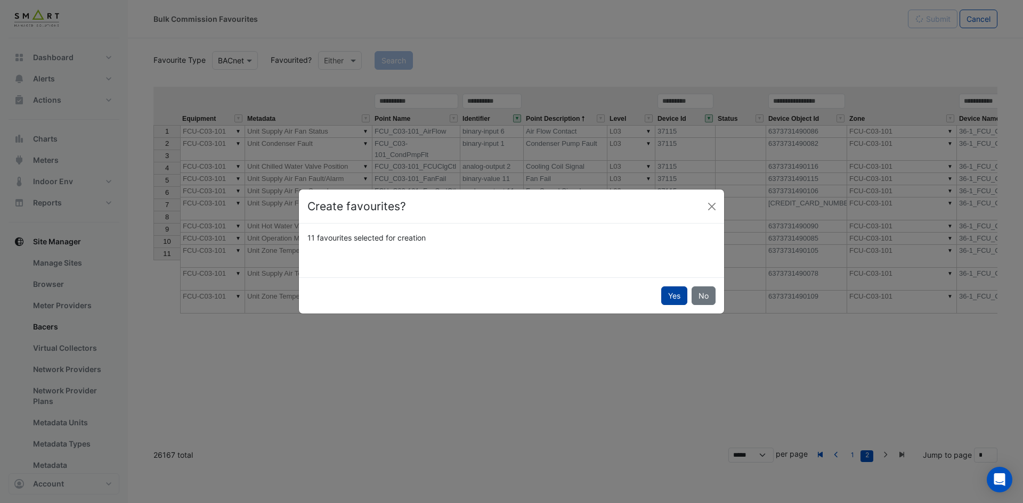
click at [675, 295] on button "Yes" at bounding box center [674, 296] width 26 height 19
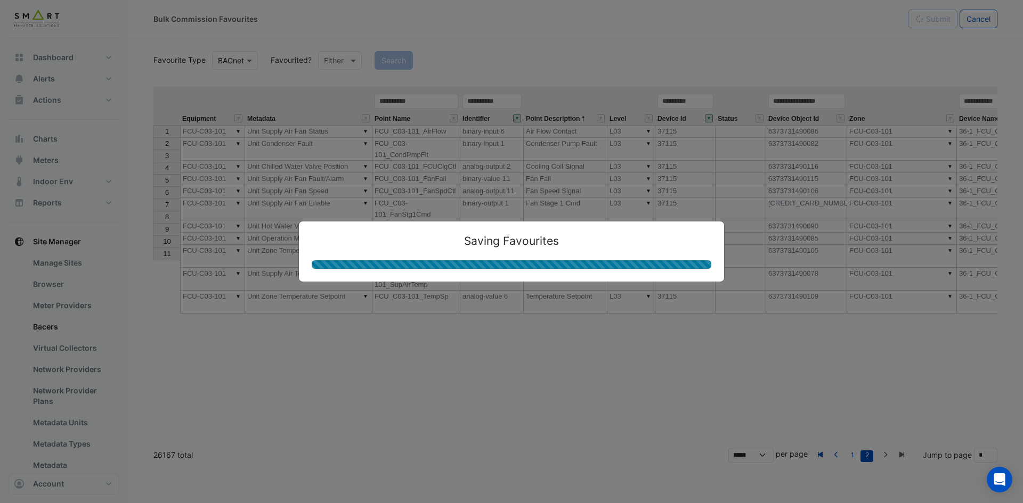
type textarea "**********"
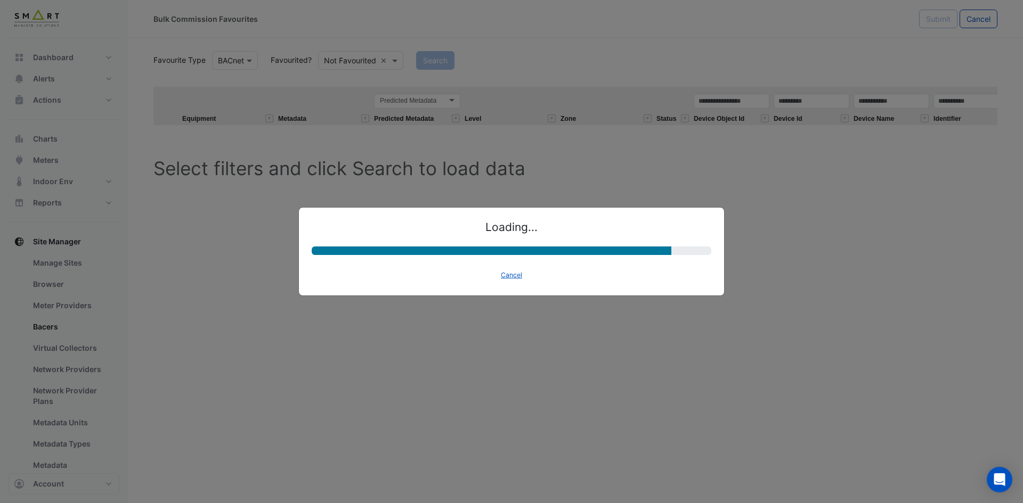
select select "********"
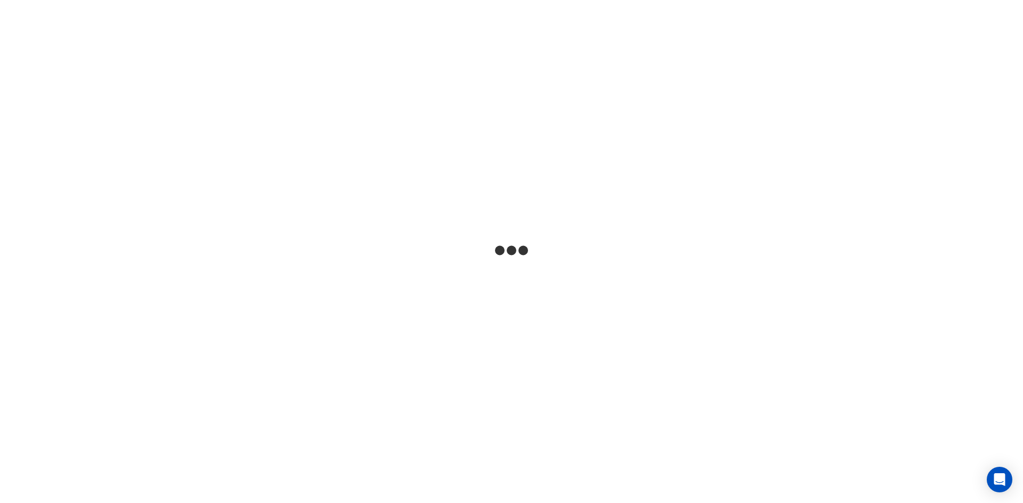
select select "***"
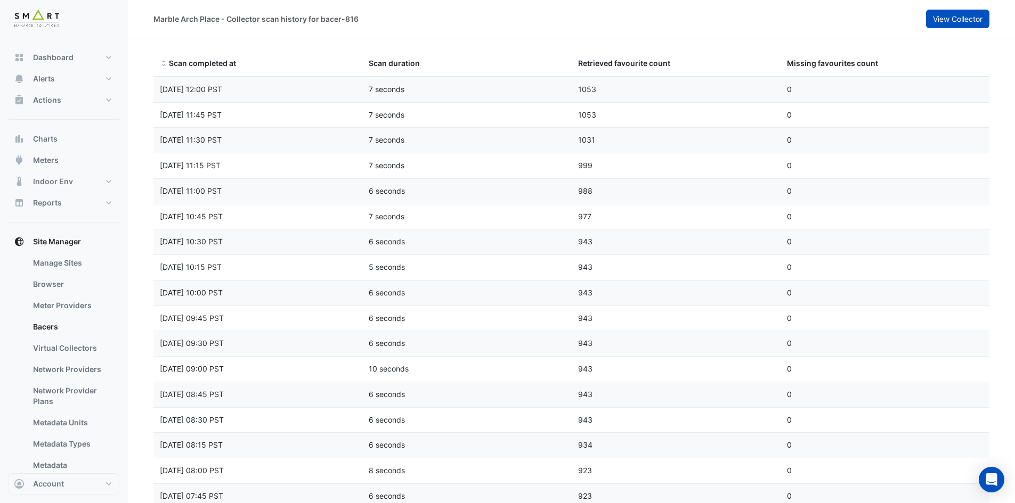
click at [930, 21] on button "View Collector" at bounding box center [957, 19] width 63 height 19
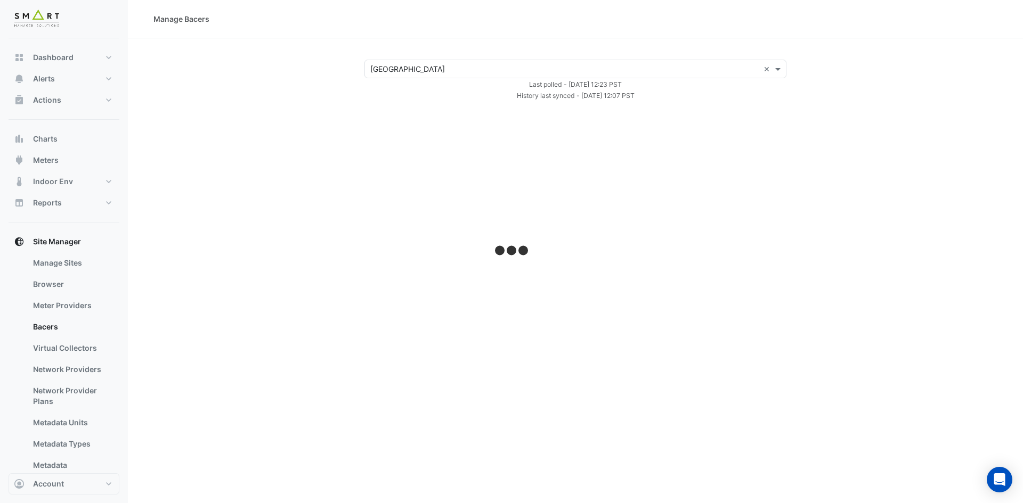
select select "***"
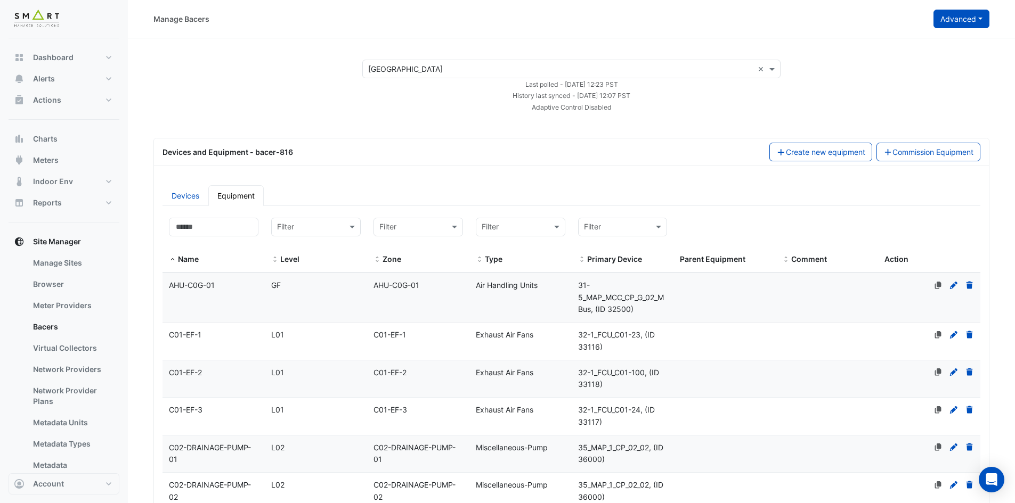
click at [967, 21] on button "Advanced" at bounding box center [961, 19] width 56 height 19
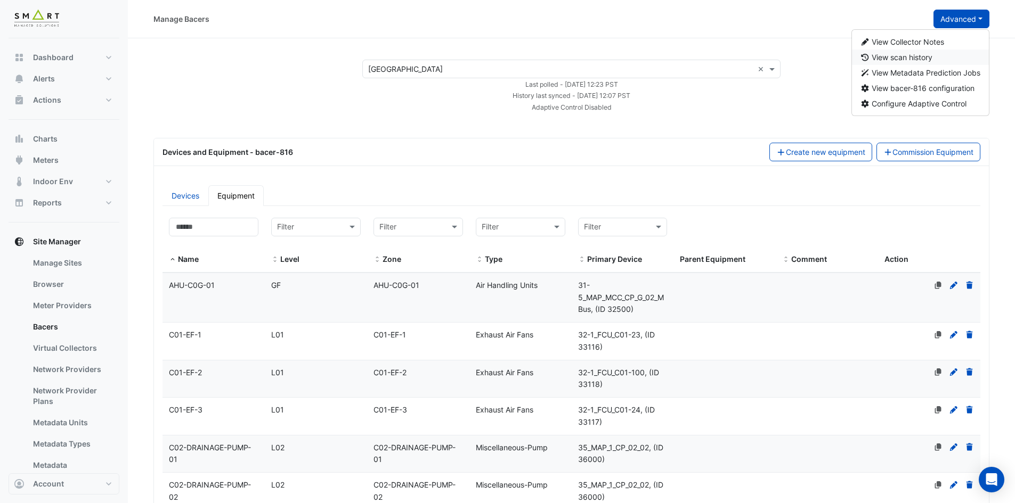
click at [924, 56] on span "View scan history" at bounding box center [901, 57] width 61 height 9
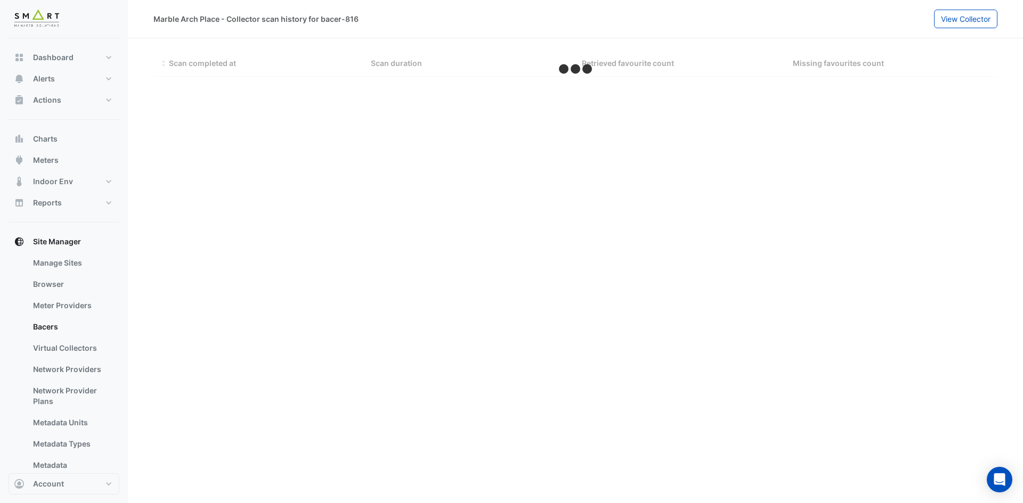
select select "***"
